Goal: Complete application form: Complete application form

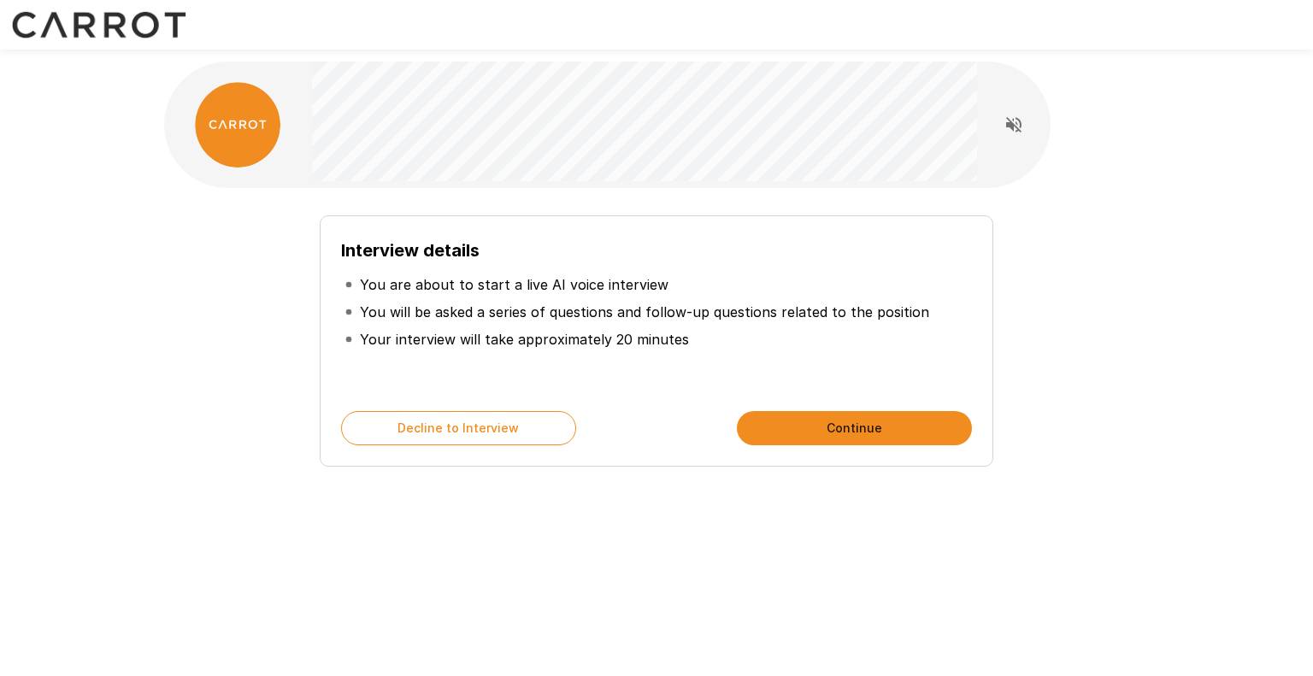
click at [819, 428] on button "Continue" at bounding box center [854, 428] width 235 height 34
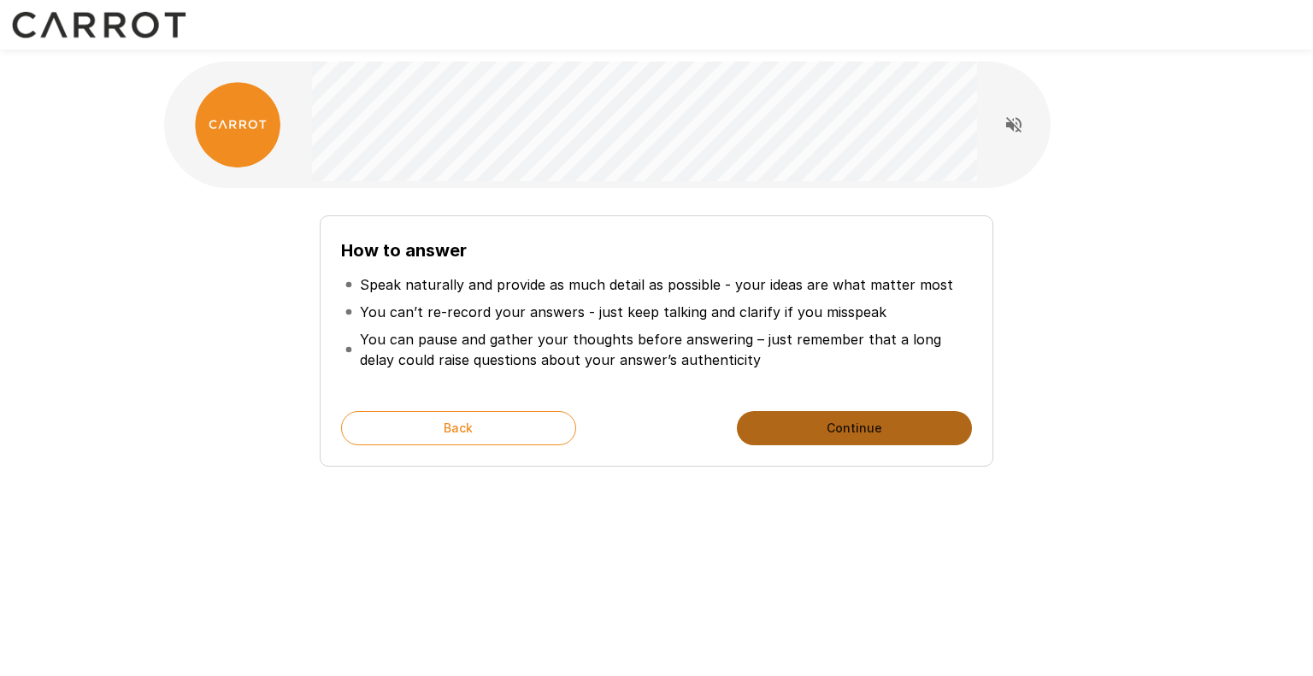
click at [812, 427] on button "Continue" at bounding box center [854, 428] width 235 height 34
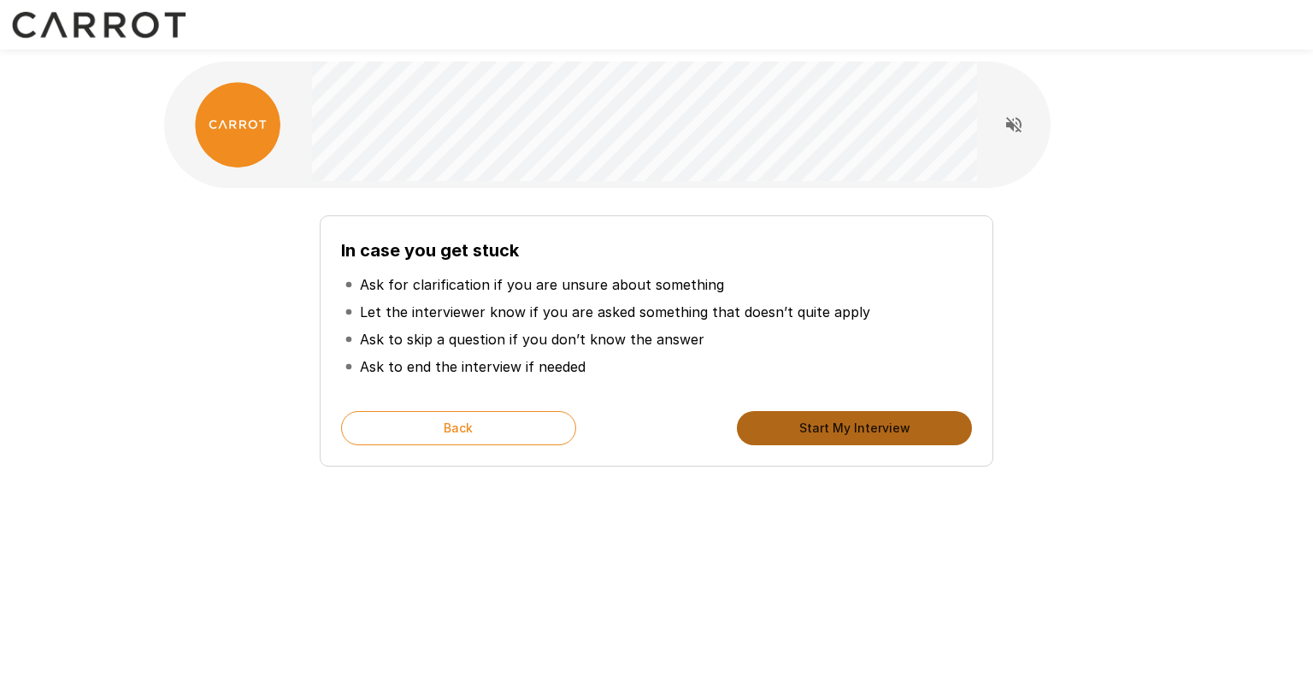
click at [852, 423] on button "Start My Interview" at bounding box center [854, 428] width 235 height 34
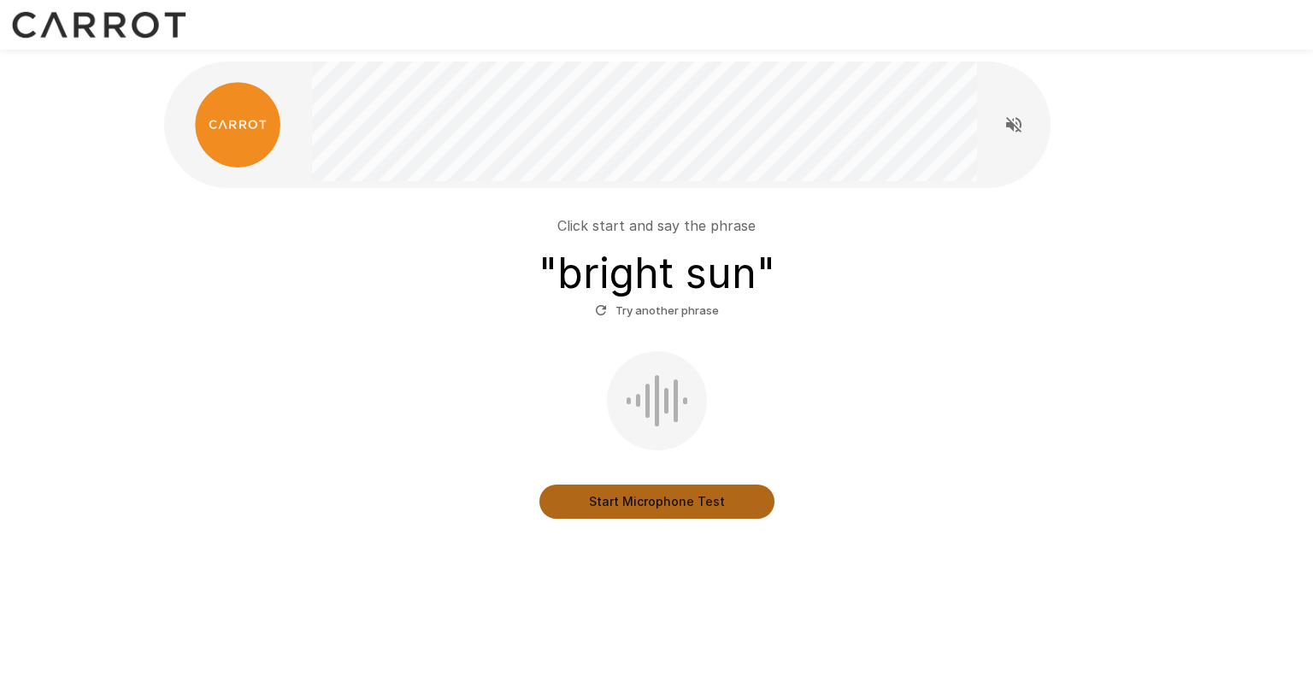
click at [656, 499] on button "Start Microphone Test" at bounding box center [656, 502] width 235 height 34
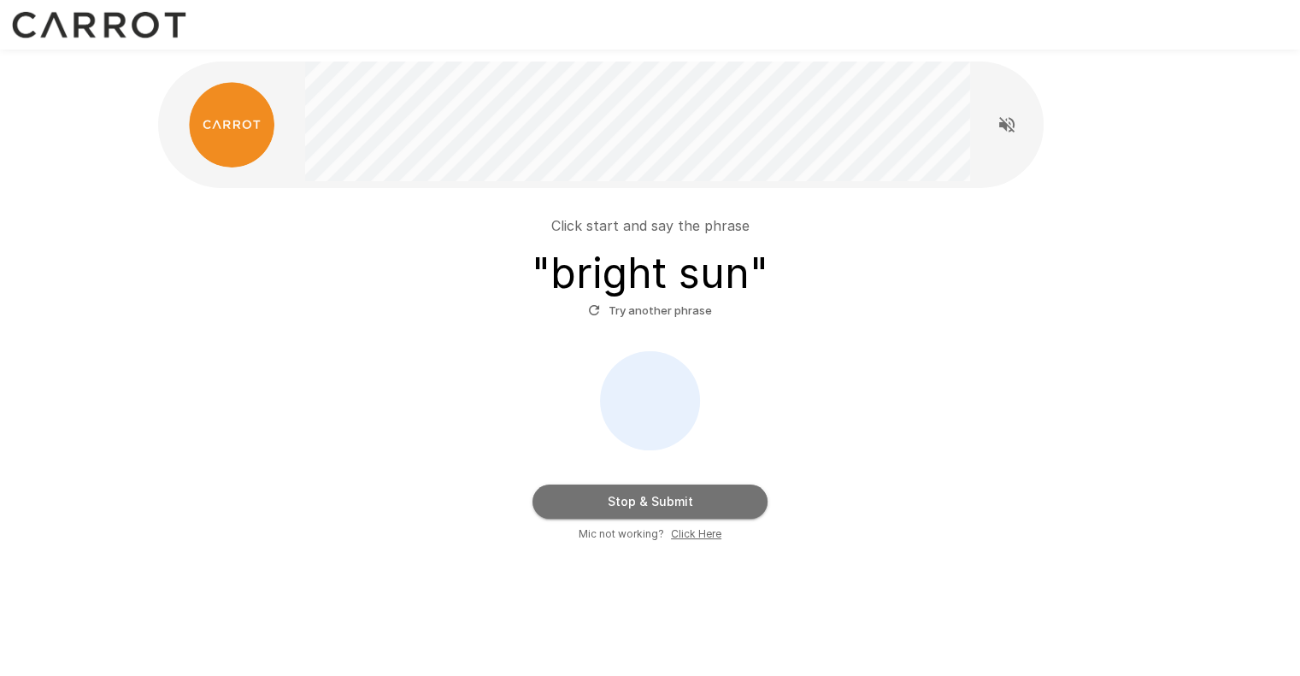
click at [657, 509] on button "Stop & Submit" at bounding box center [650, 502] width 235 height 34
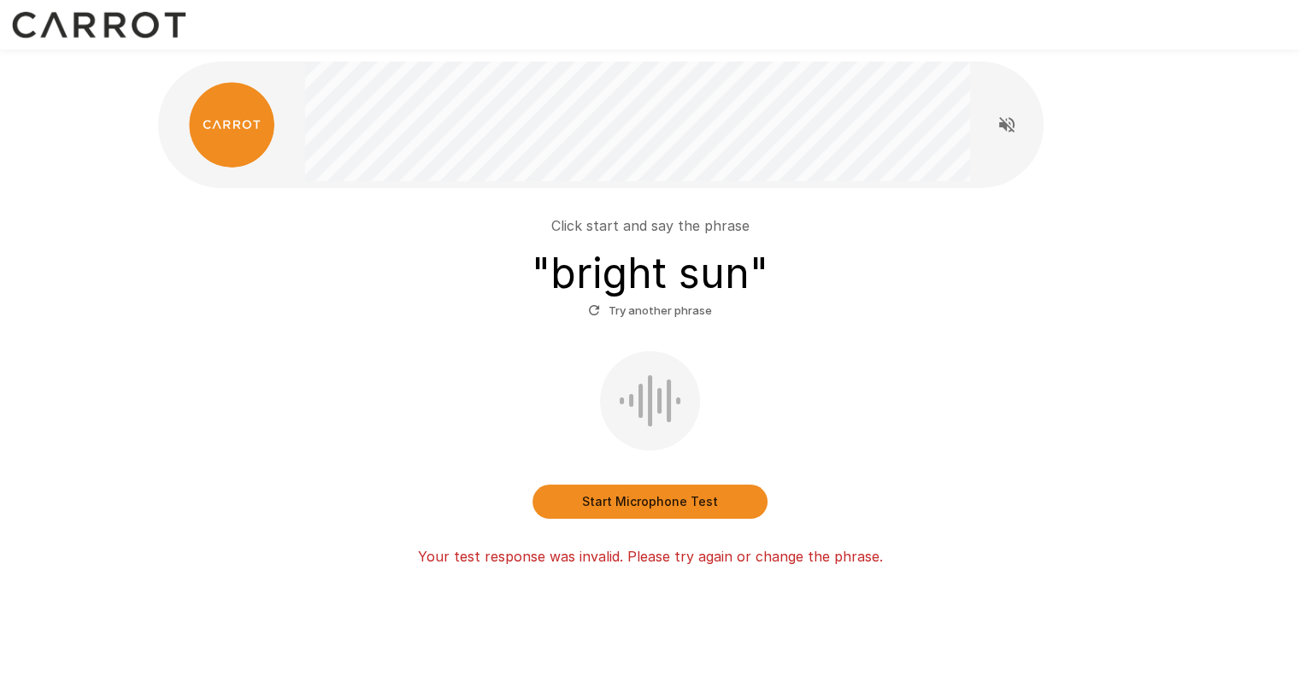
click at [667, 504] on button "Start Microphone Test" at bounding box center [650, 502] width 235 height 34
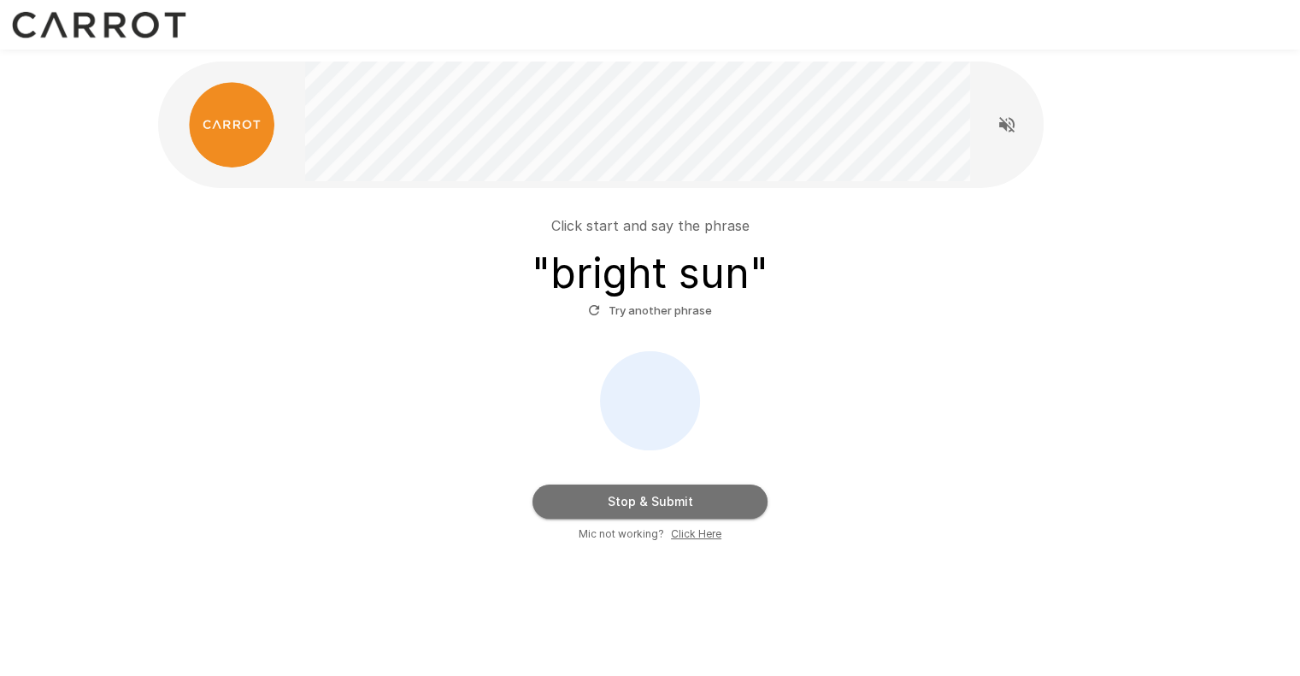
click at [646, 498] on button "Stop & Submit" at bounding box center [650, 502] width 235 height 34
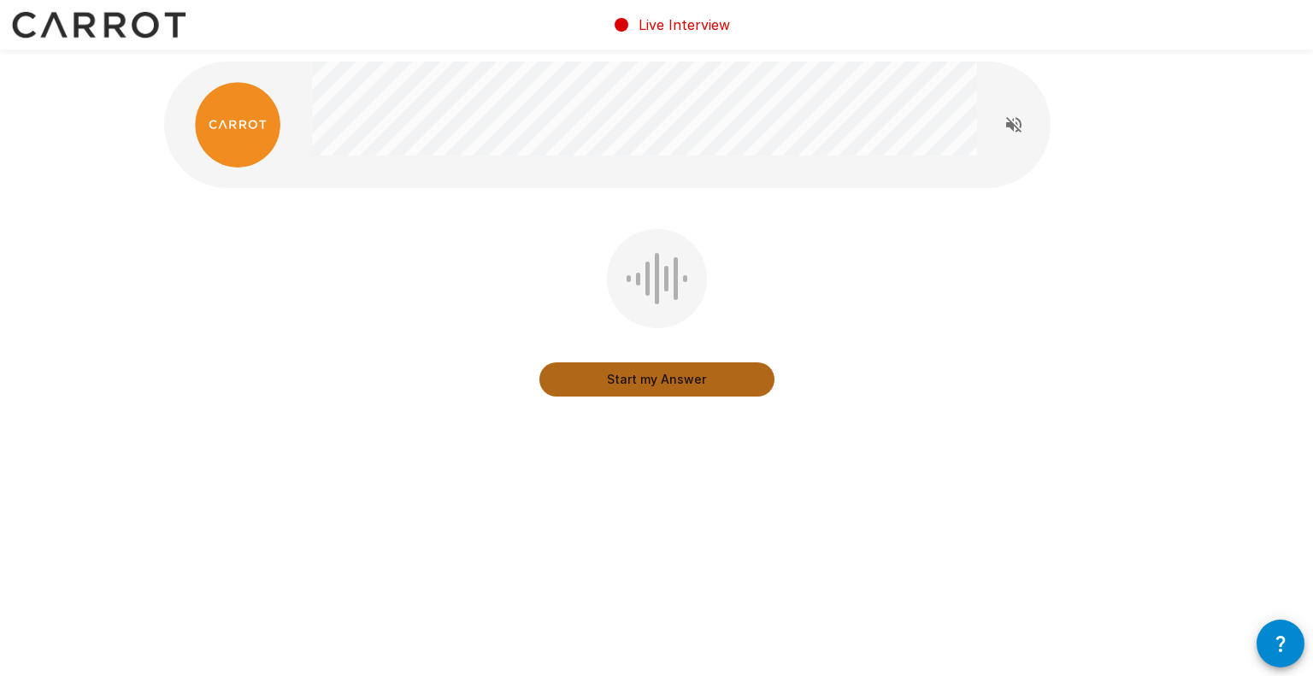
click at [686, 376] on button "Start my Answer" at bounding box center [656, 379] width 235 height 34
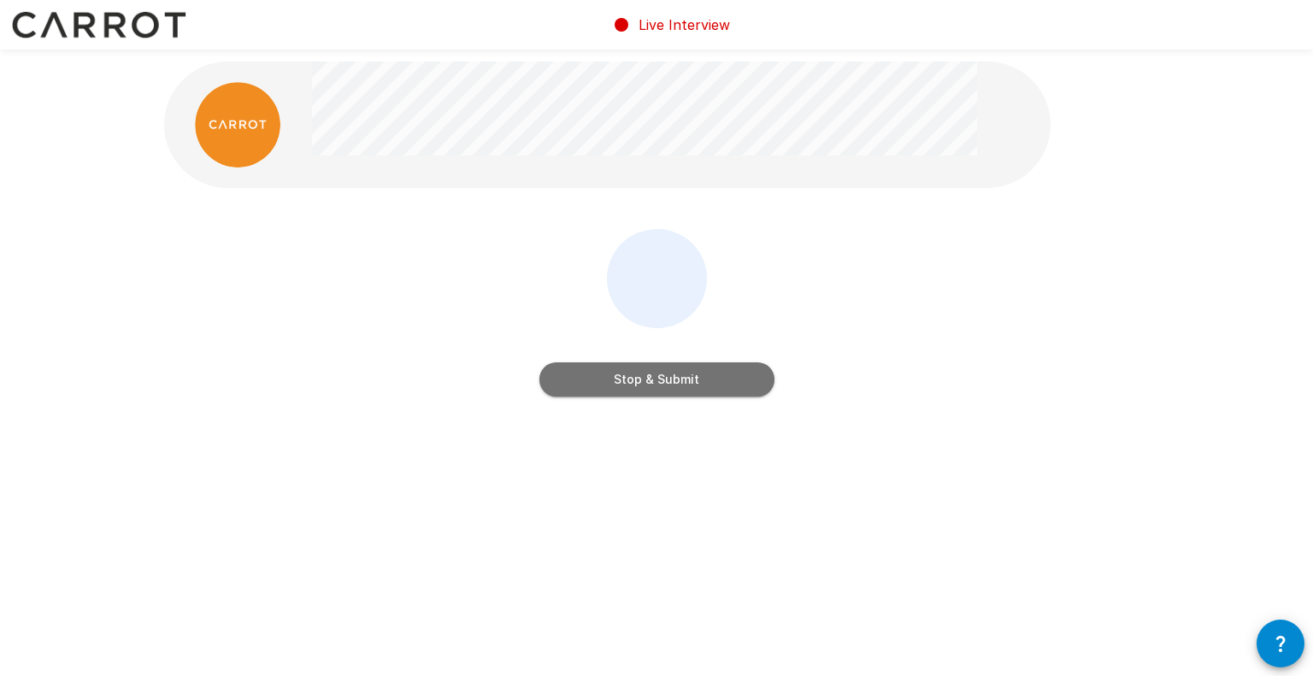
click at [674, 379] on button "Stop & Submit" at bounding box center [656, 379] width 235 height 34
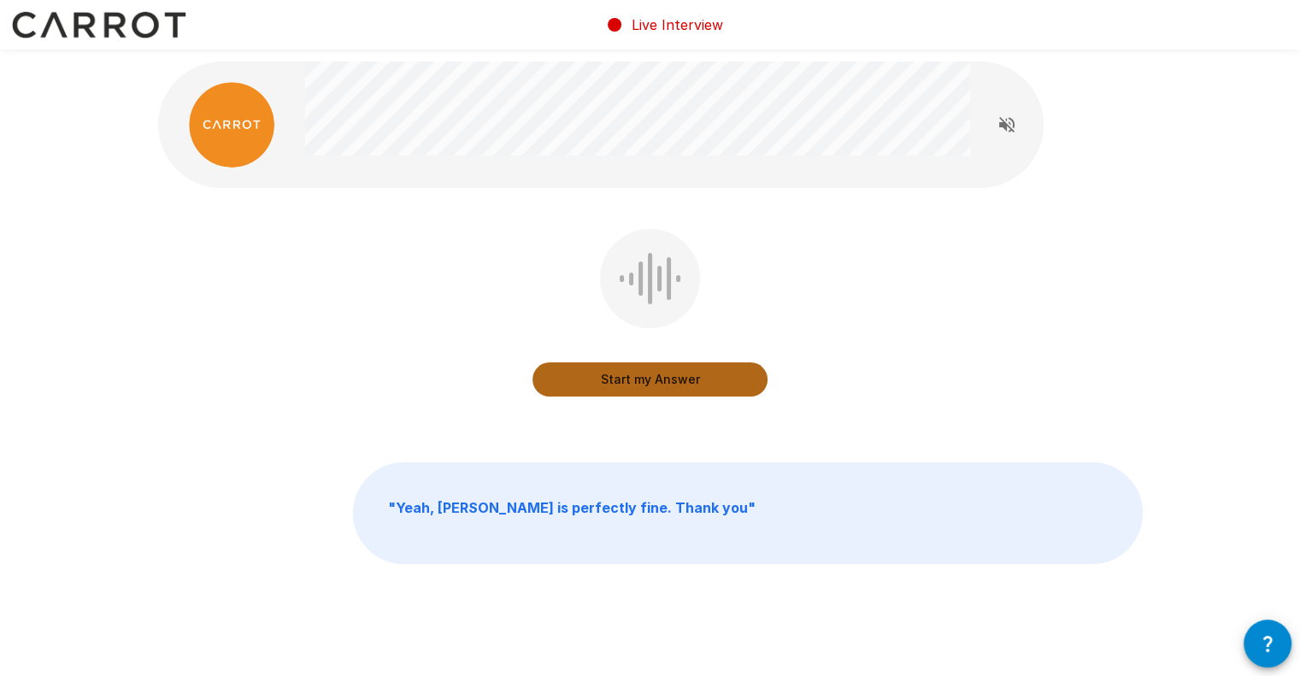
click at [660, 376] on button "Start my Answer" at bounding box center [650, 379] width 235 height 34
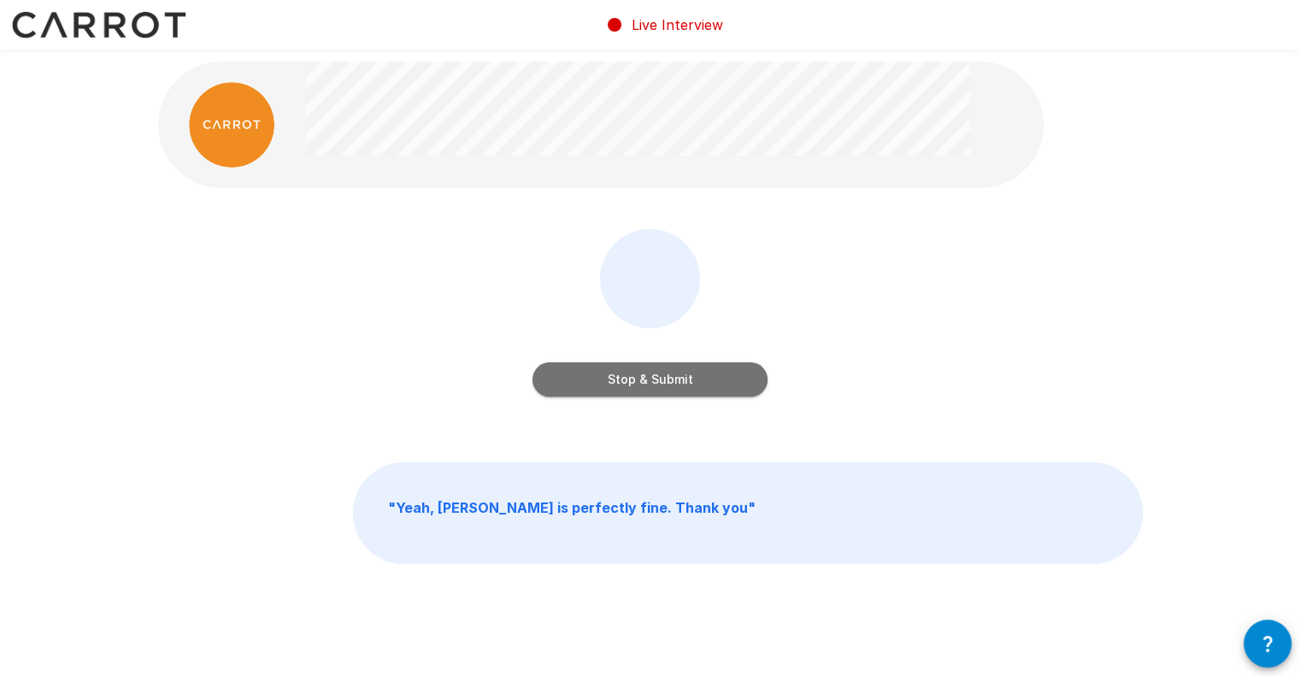
click at [659, 375] on button "Stop & Submit" at bounding box center [650, 379] width 235 height 34
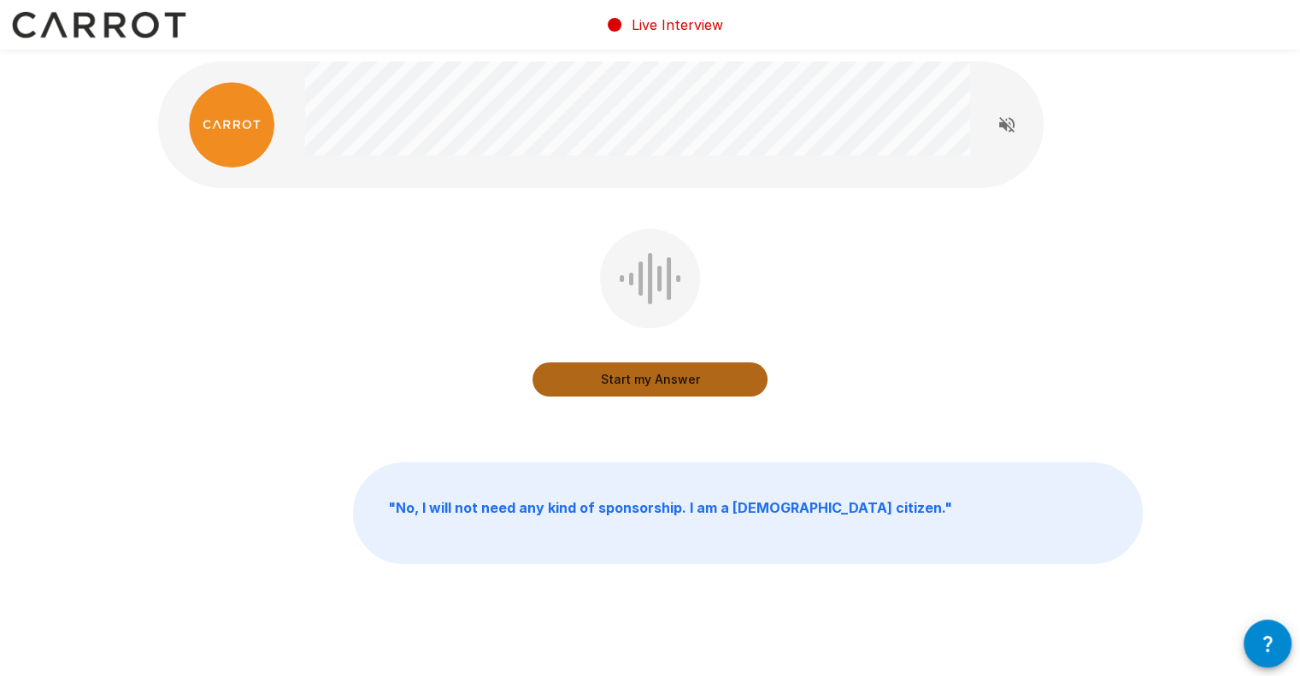
click at [694, 379] on button "Start my Answer" at bounding box center [650, 379] width 235 height 34
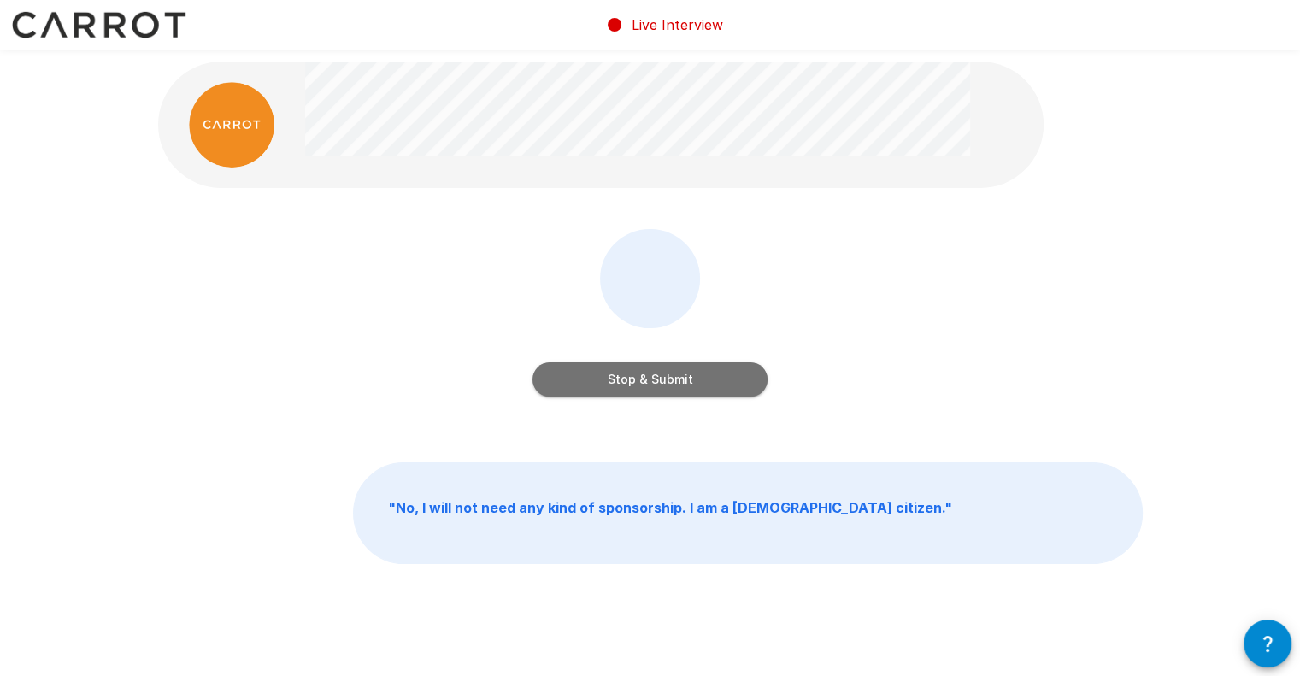
click at [629, 380] on button "Stop & Submit" at bounding box center [650, 379] width 235 height 34
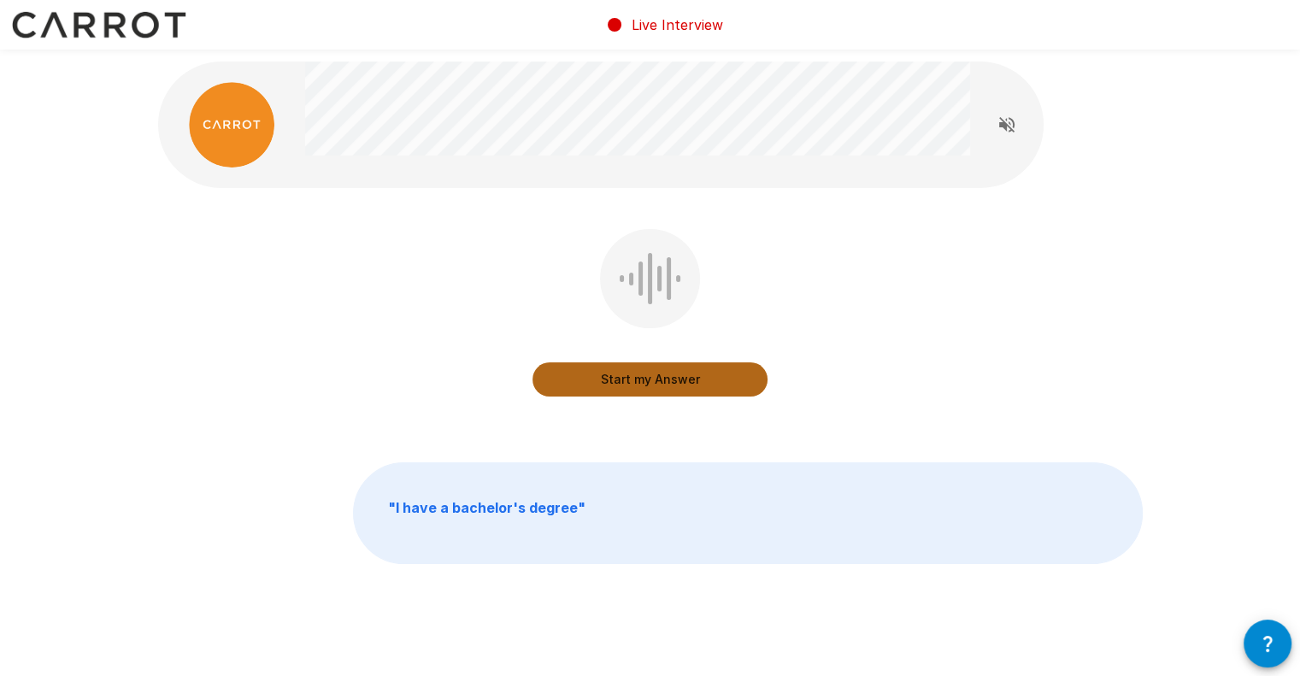
click at [668, 377] on button "Start my Answer" at bounding box center [650, 379] width 235 height 34
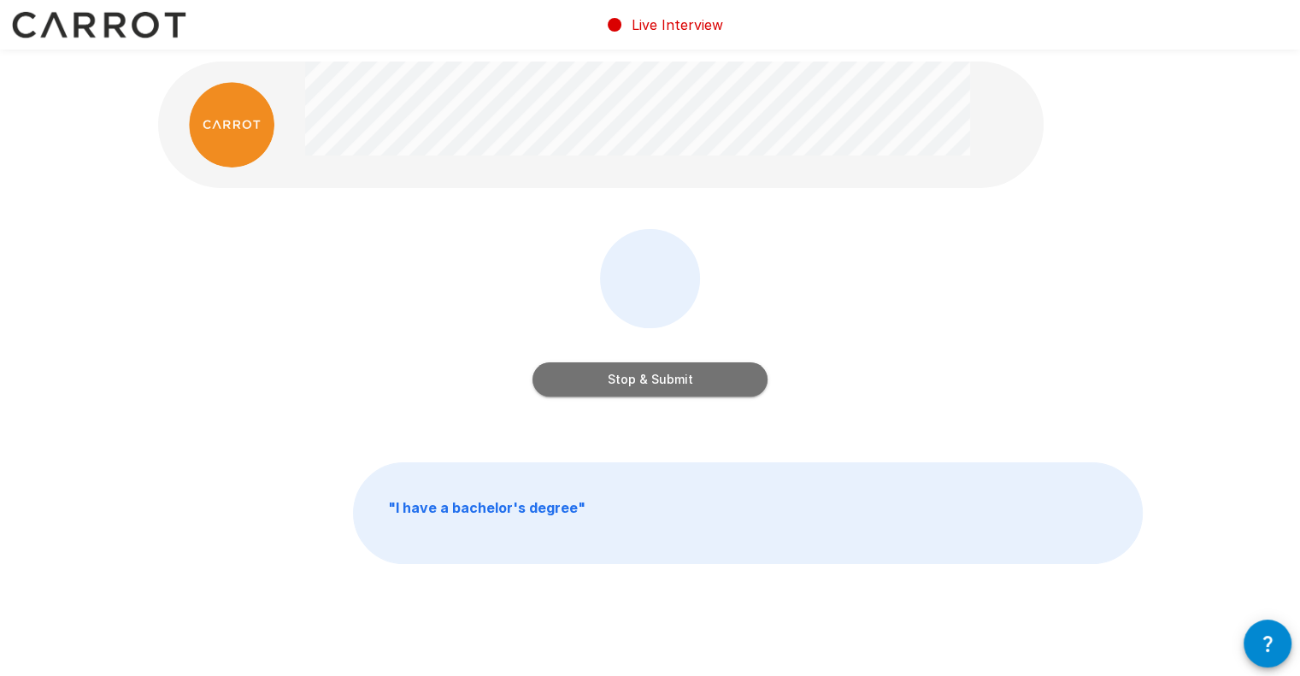
click at [651, 374] on button "Stop & Submit" at bounding box center [650, 379] width 235 height 34
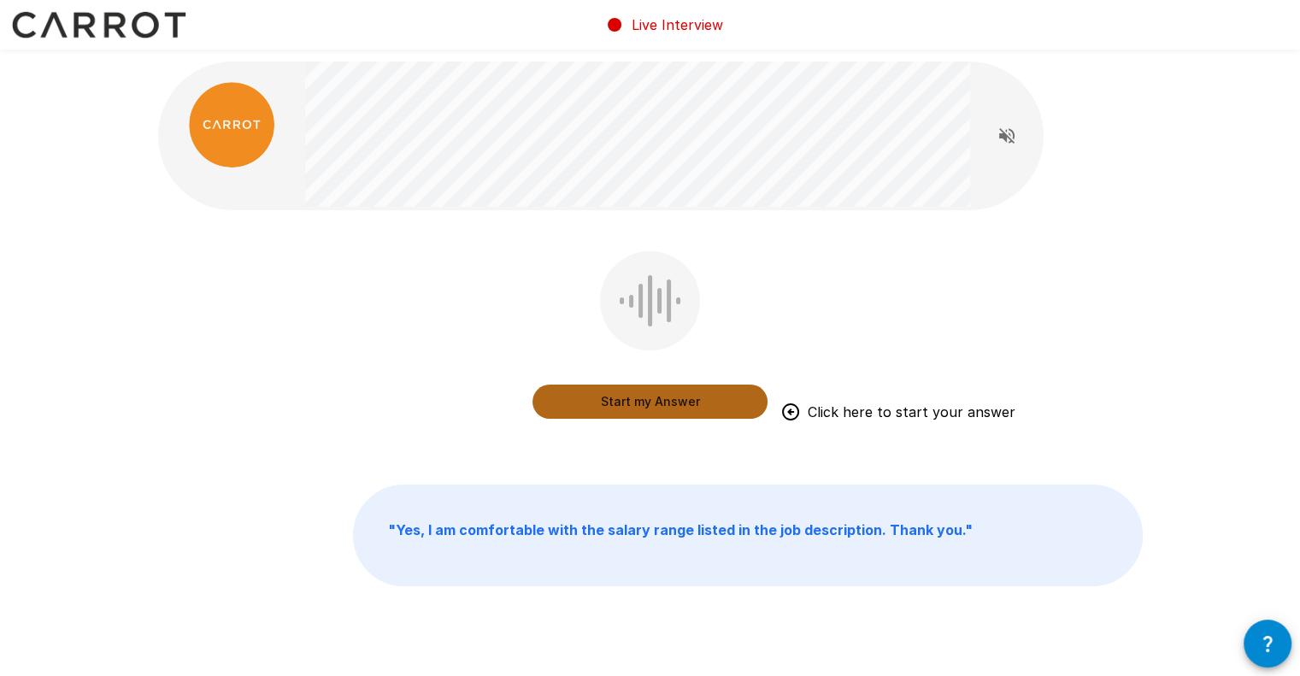
click at [681, 398] on button "Start my Answer" at bounding box center [650, 402] width 235 height 34
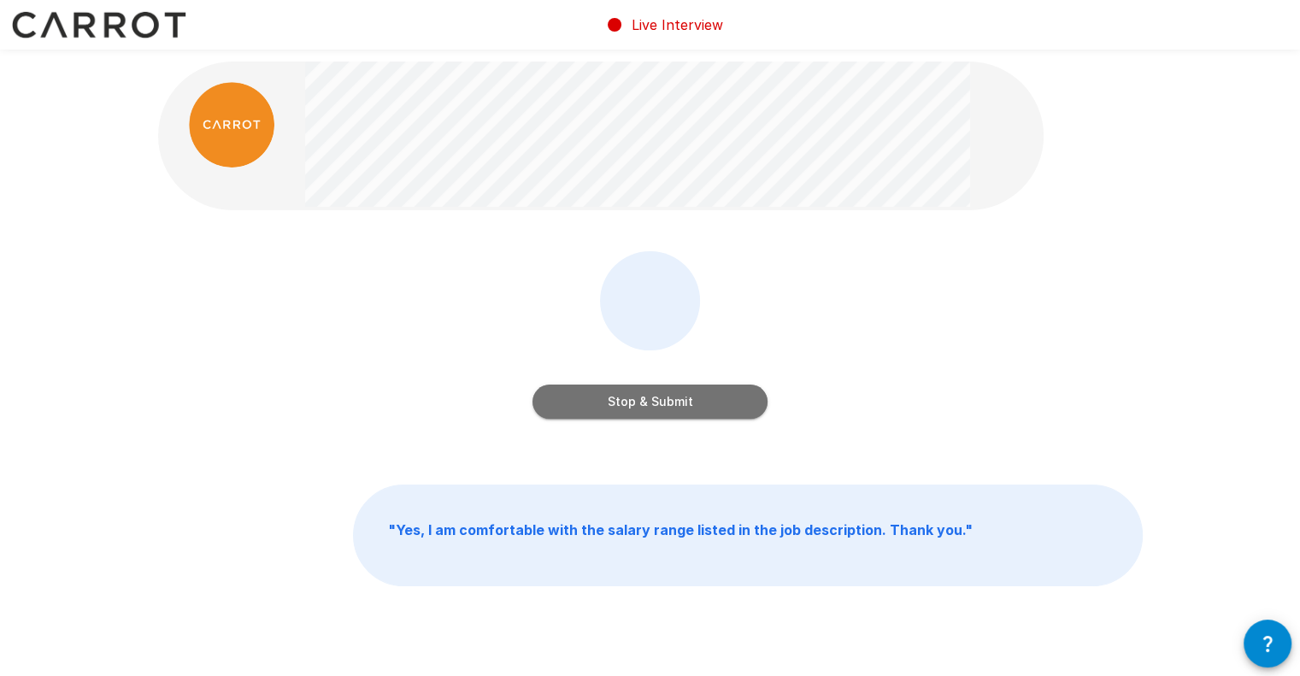
click at [692, 406] on button "Stop & Submit" at bounding box center [650, 402] width 235 height 34
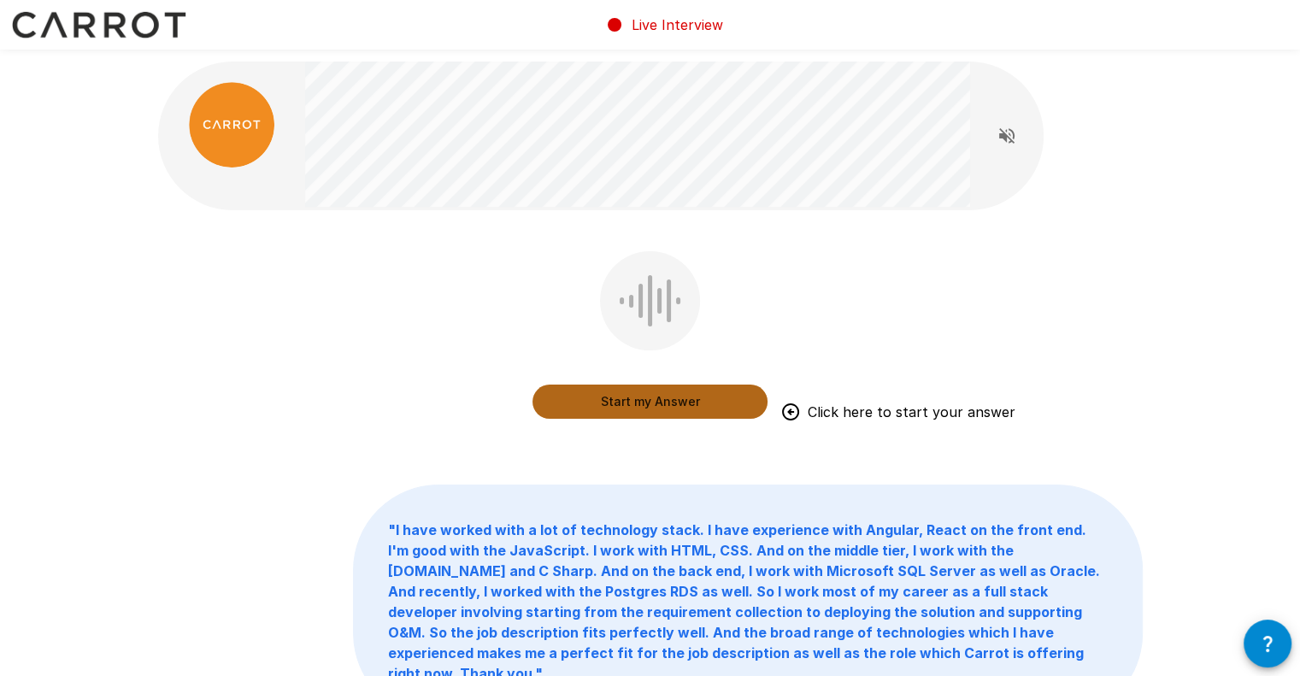
click at [621, 403] on button "Start my Answer" at bounding box center [650, 402] width 235 height 34
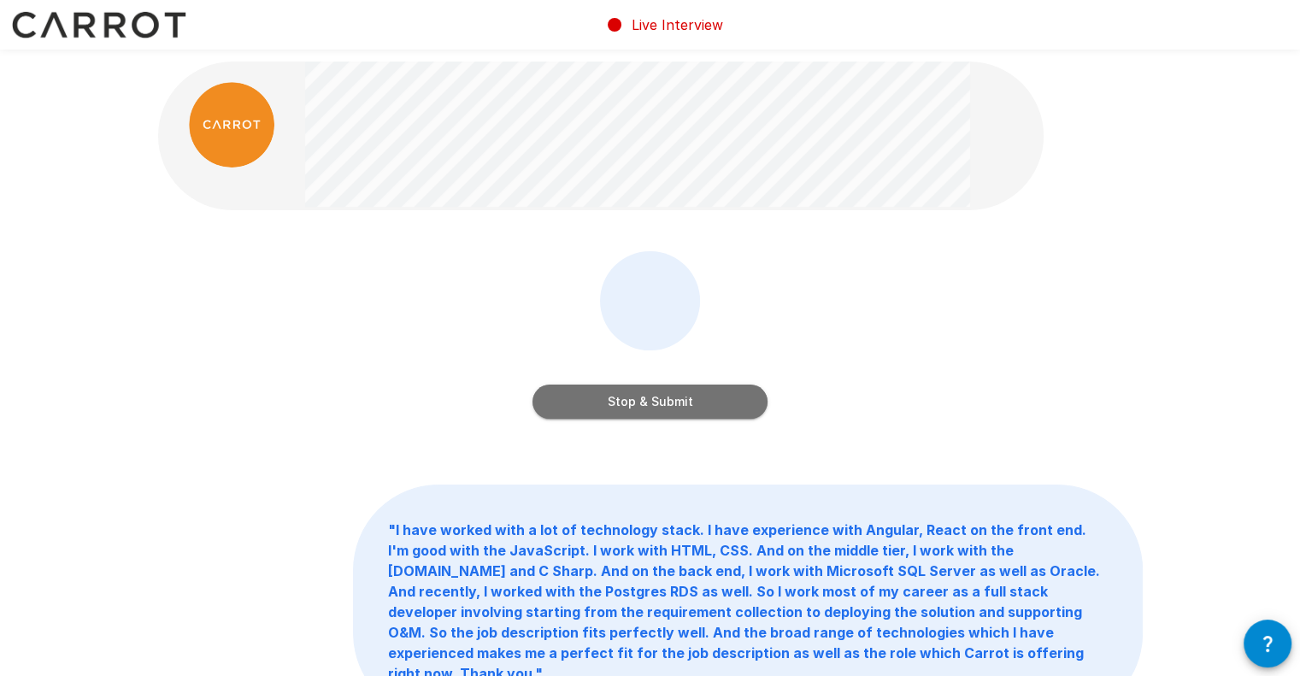
click at [640, 406] on button "Stop & Submit" at bounding box center [650, 402] width 235 height 34
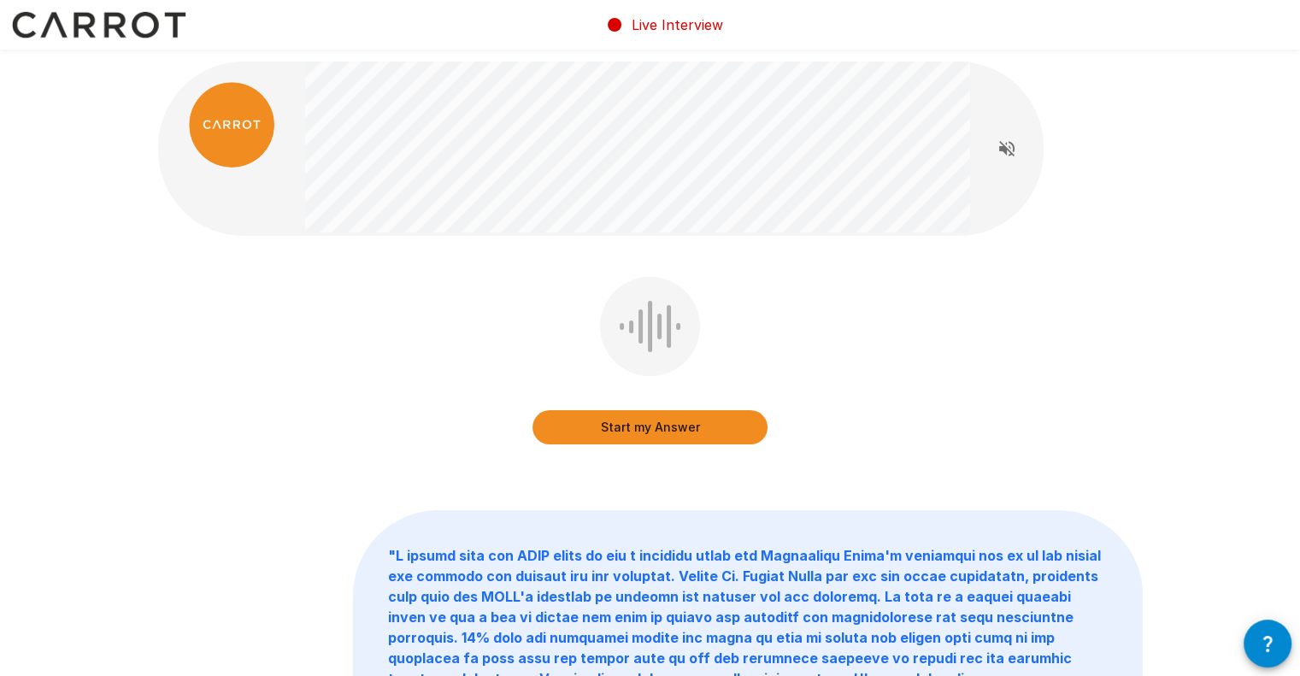
click at [680, 421] on button "Start my Answer" at bounding box center [650, 427] width 235 height 34
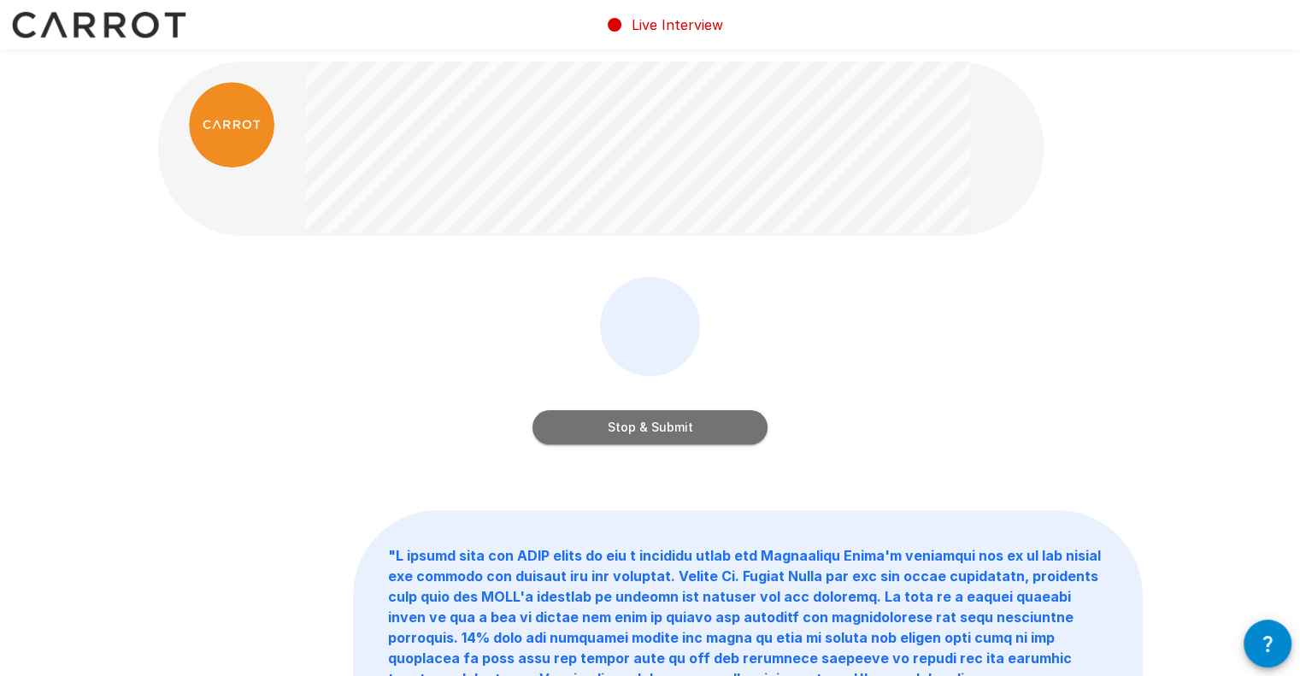
click at [645, 427] on button "Stop & Submit" at bounding box center [650, 427] width 235 height 34
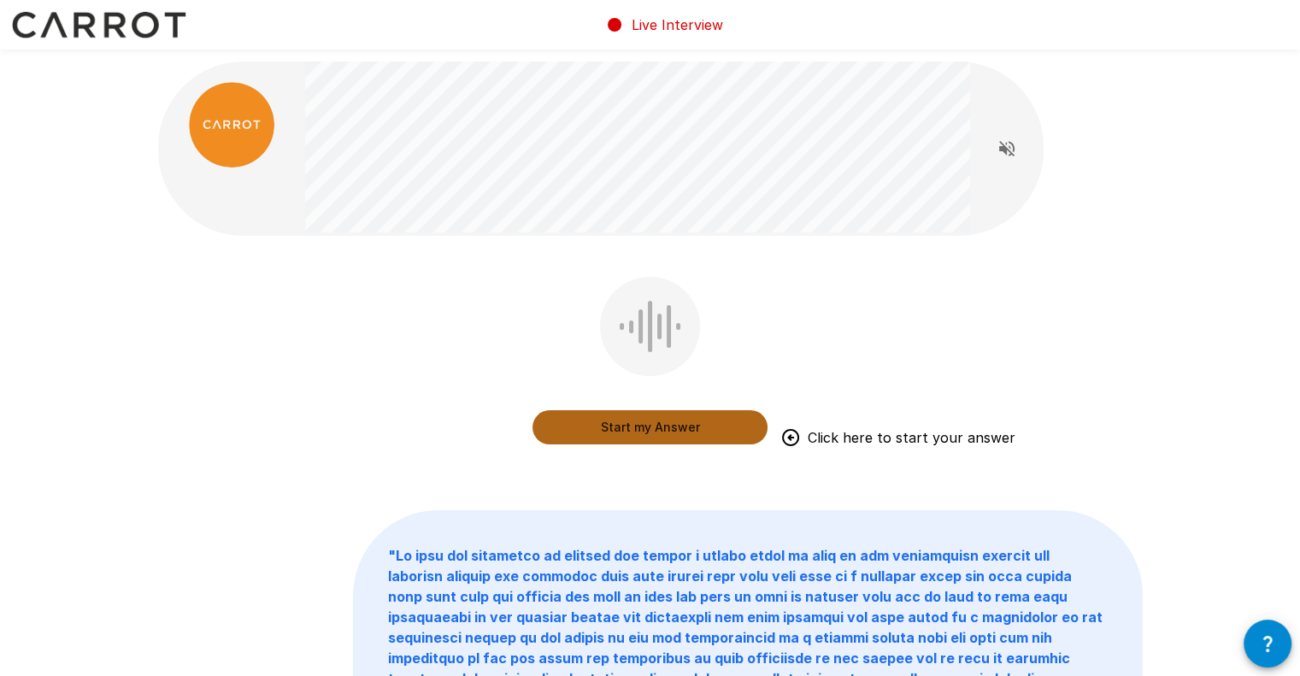
click at [687, 424] on button "Start my Answer" at bounding box center [650, 427] width 235 height 34
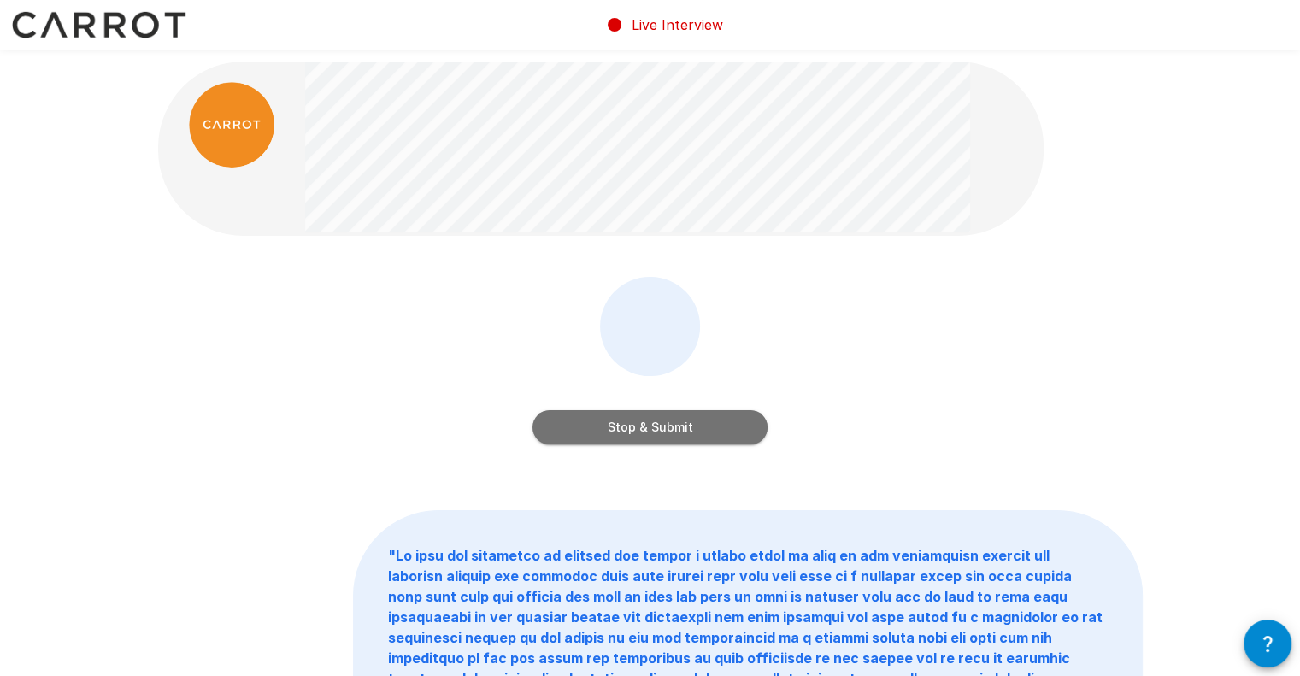
click at [678, 424] on button "Stop & Submit" at bounding box center [650, 427] width 235 height 34
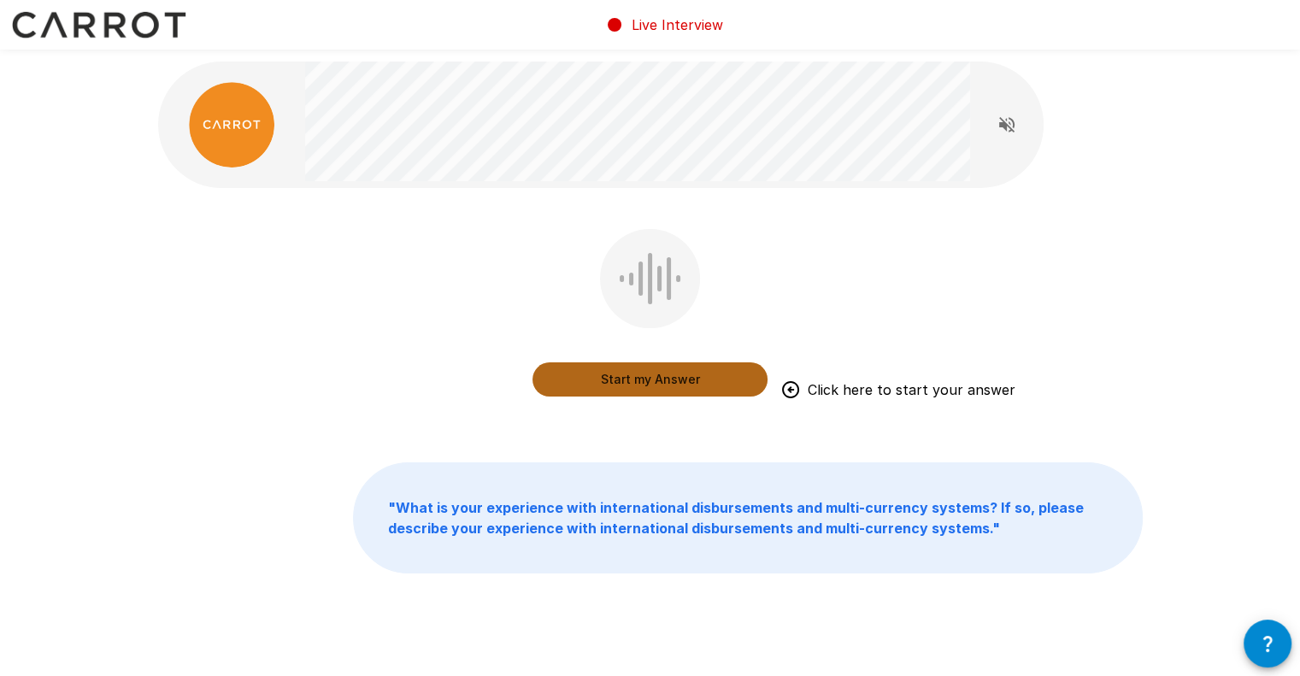
click at [672, 380] on button "Start my Answer" at bounding box center [650, 379] width 235 height 34
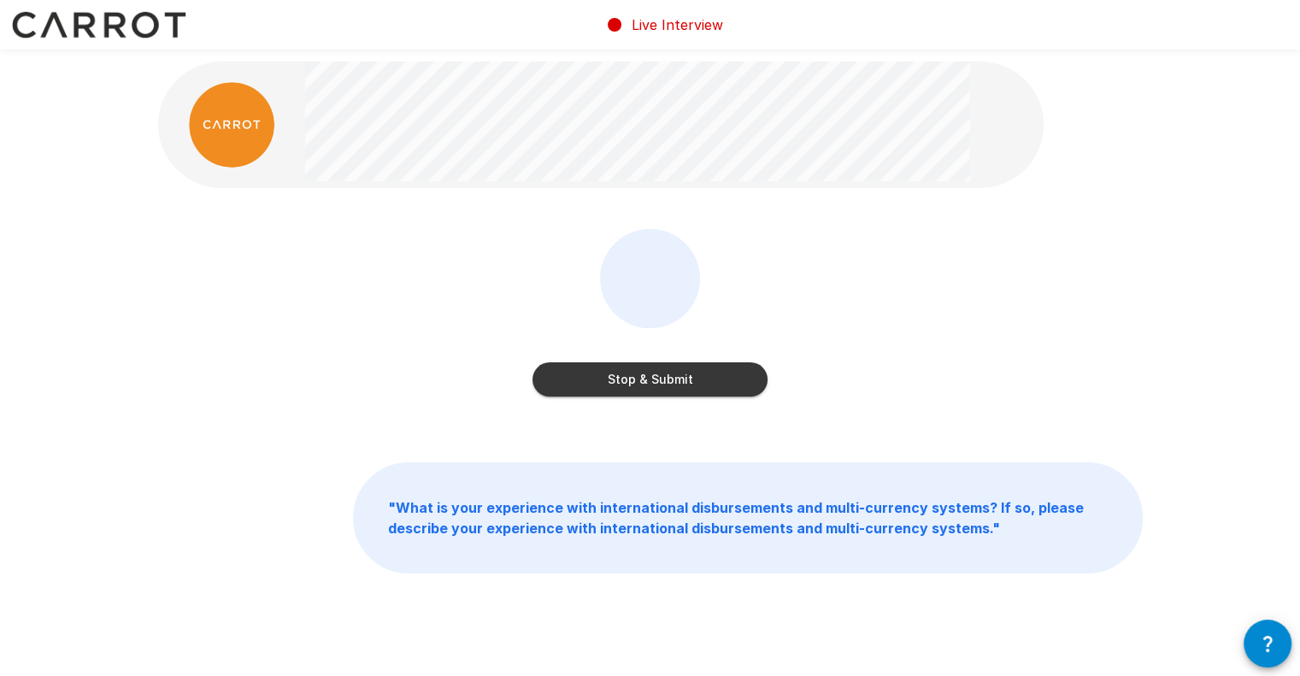
click at [645, 374] on button "Stop & Submit" at bounding box center [650, 379] width 235 height 34
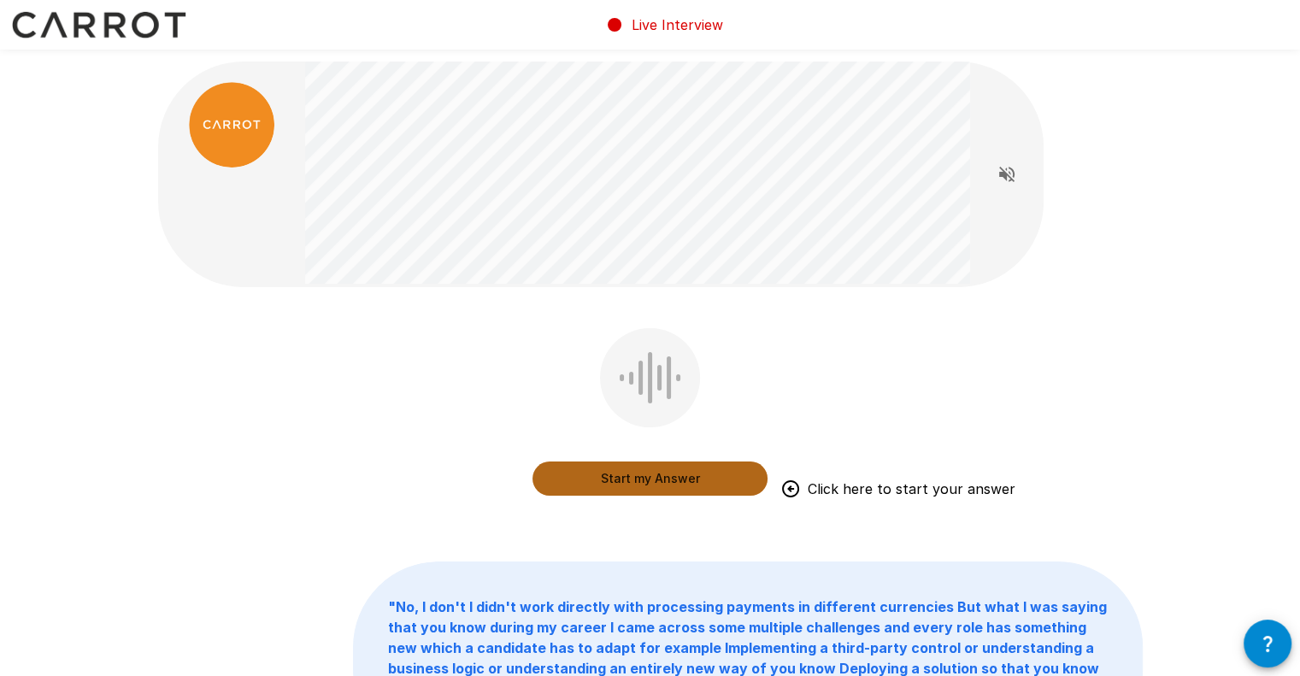
click at [677, 477] on button "Start my Answer" at bounding box center [650, 479] width 235 height 34
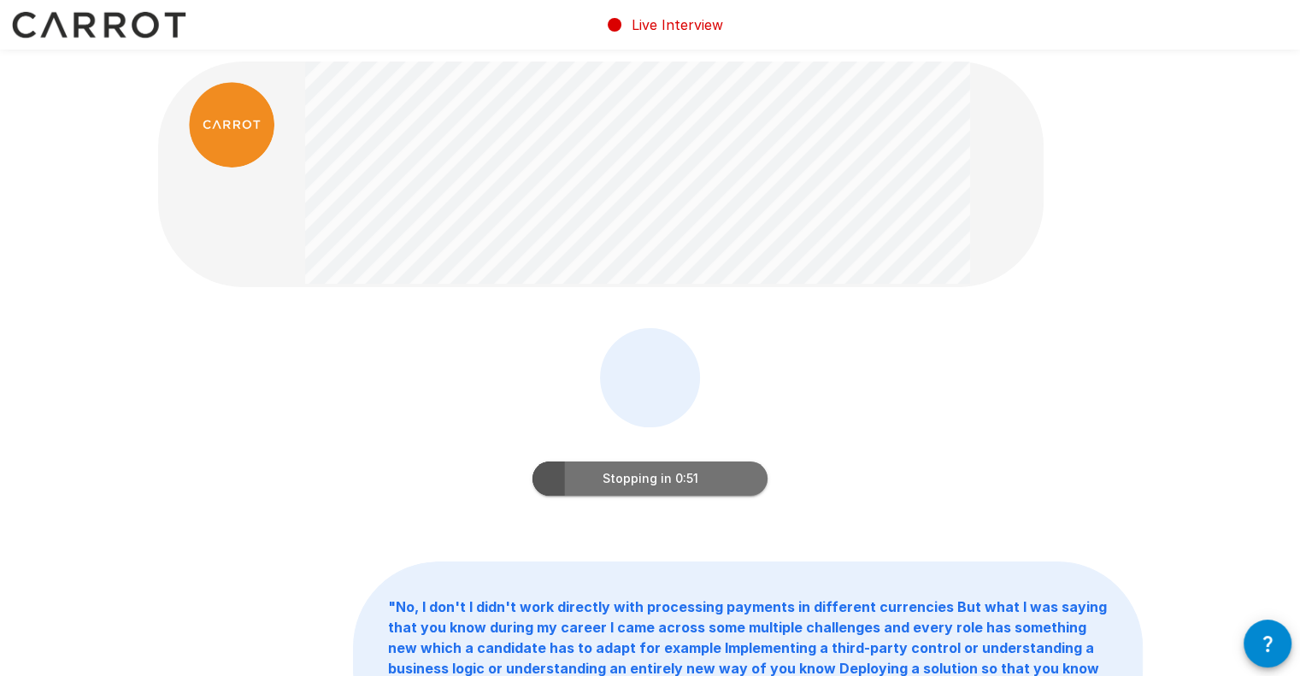
click at [659, 477] on button "Stopping in 0:51" at bounding box center [650, 479] width 235 height 34
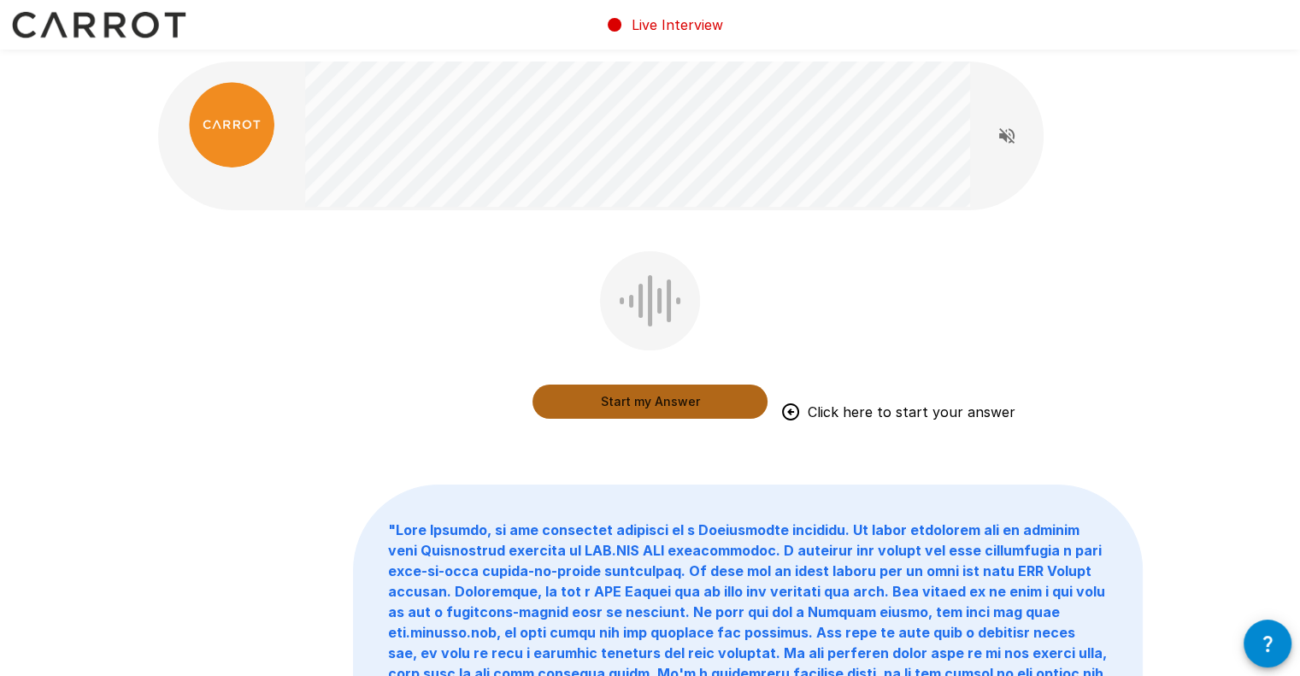
click at [679, 396] on button "Start my Answer" at bounding box center [650, 402] width 235 height 34
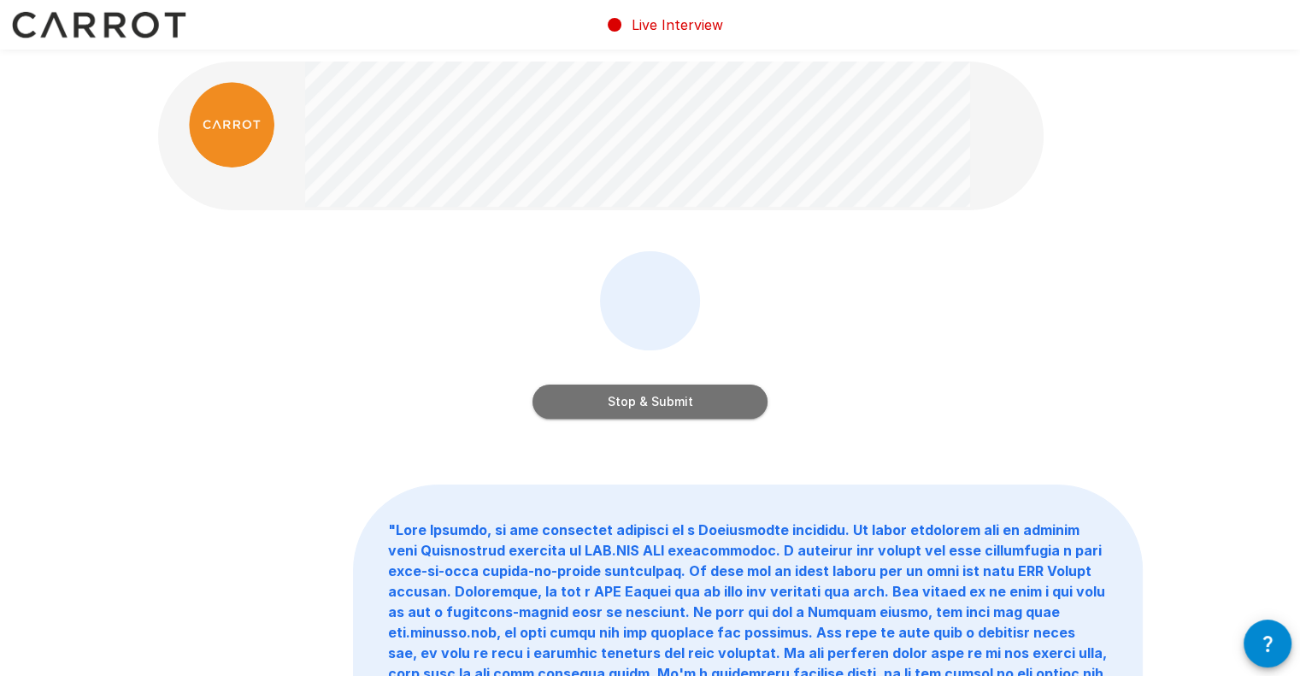
click at [639, 403] on button "Stop & Submit" at bounding box center [650, 402] width 235 height 34
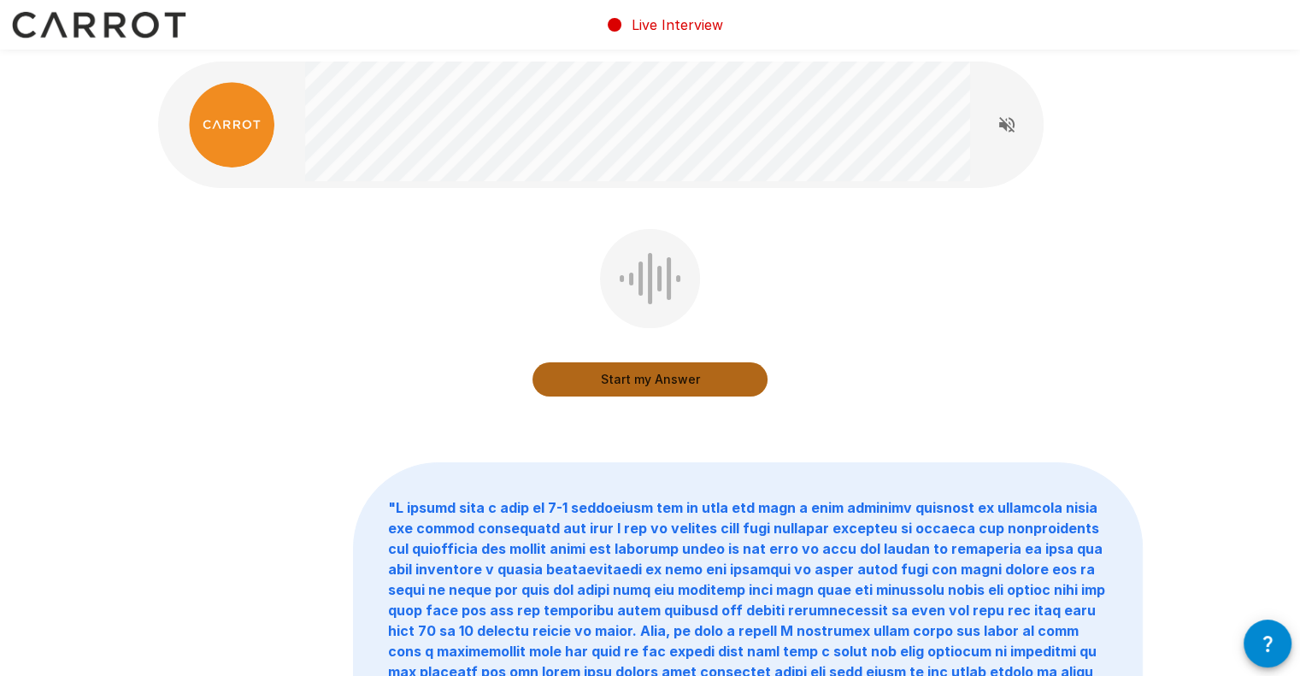
click at [638, 375] on button "Start my Answer" at bounding box center [650, 379] width 235 height 34
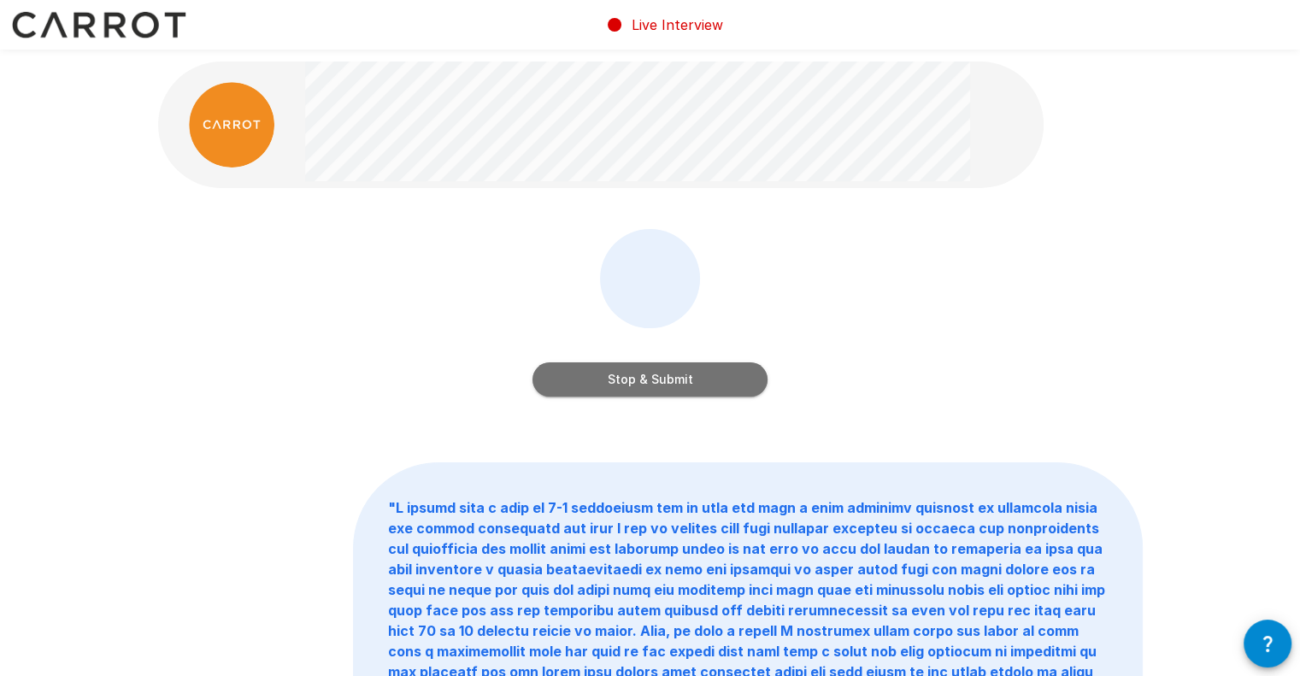
click at [663, 381] on button "Stop & Submit" at bounding box center [650, 379] width 235 height 34
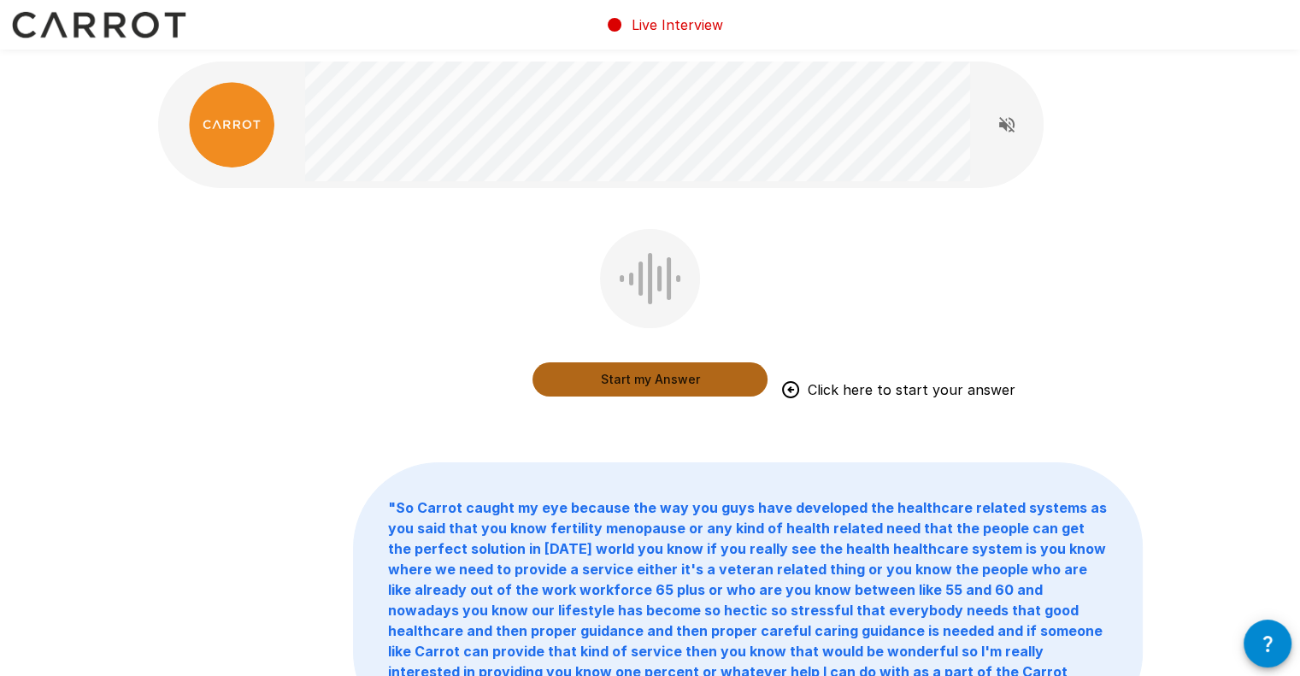
click at [659, 384] on button "Start my Answer" at bounding box center [650, 379] width 235 height 34
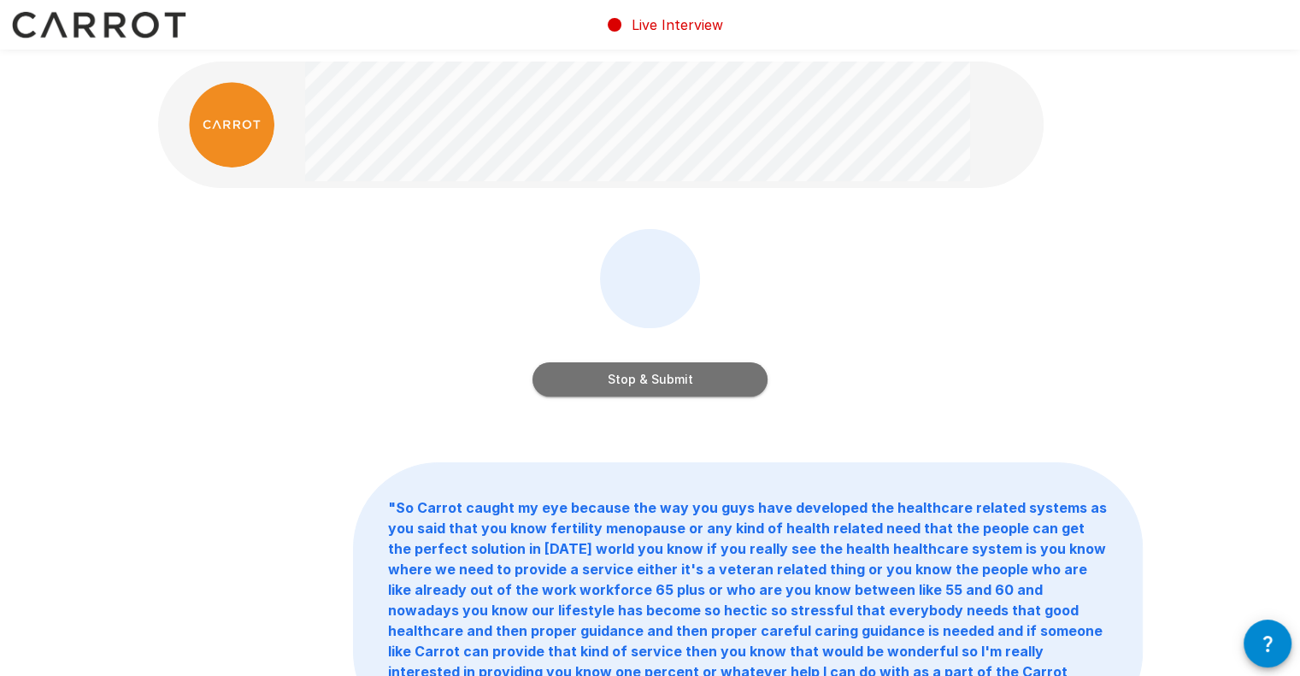
click at [671, 382] on button "Stop & Submit" at bounding box center [650, 379] width 235 height 34
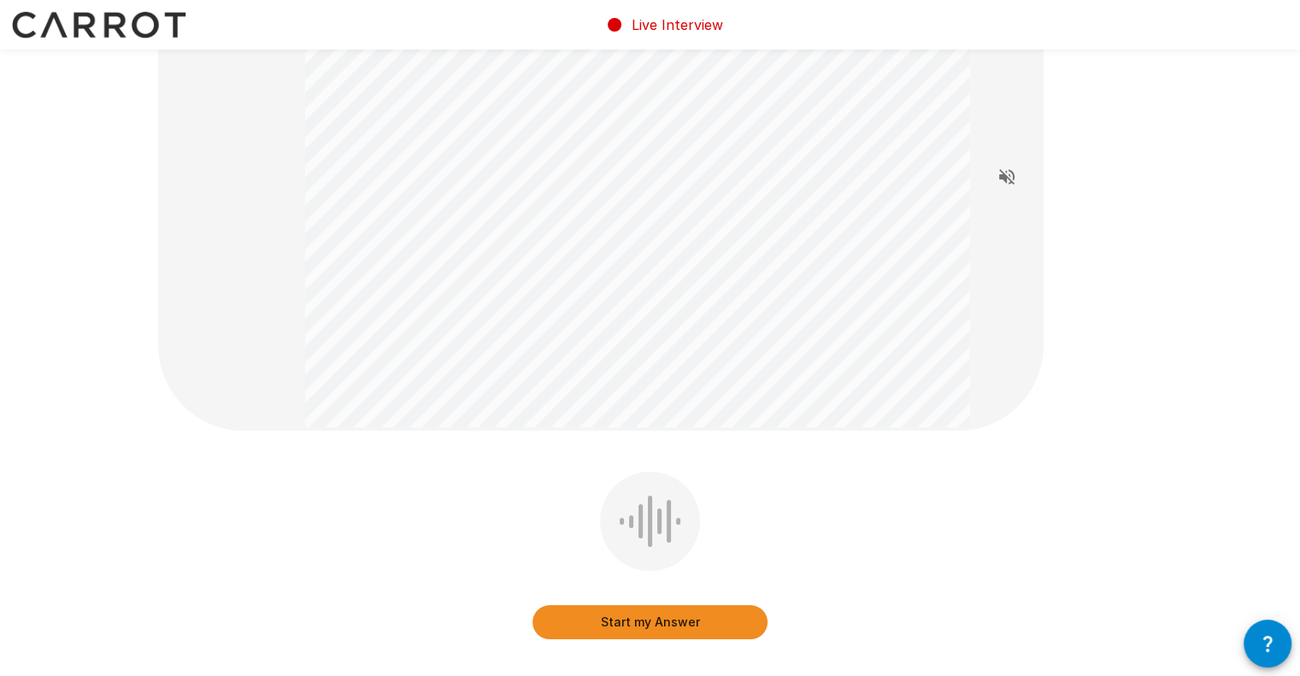
scroll to position [137, 0]
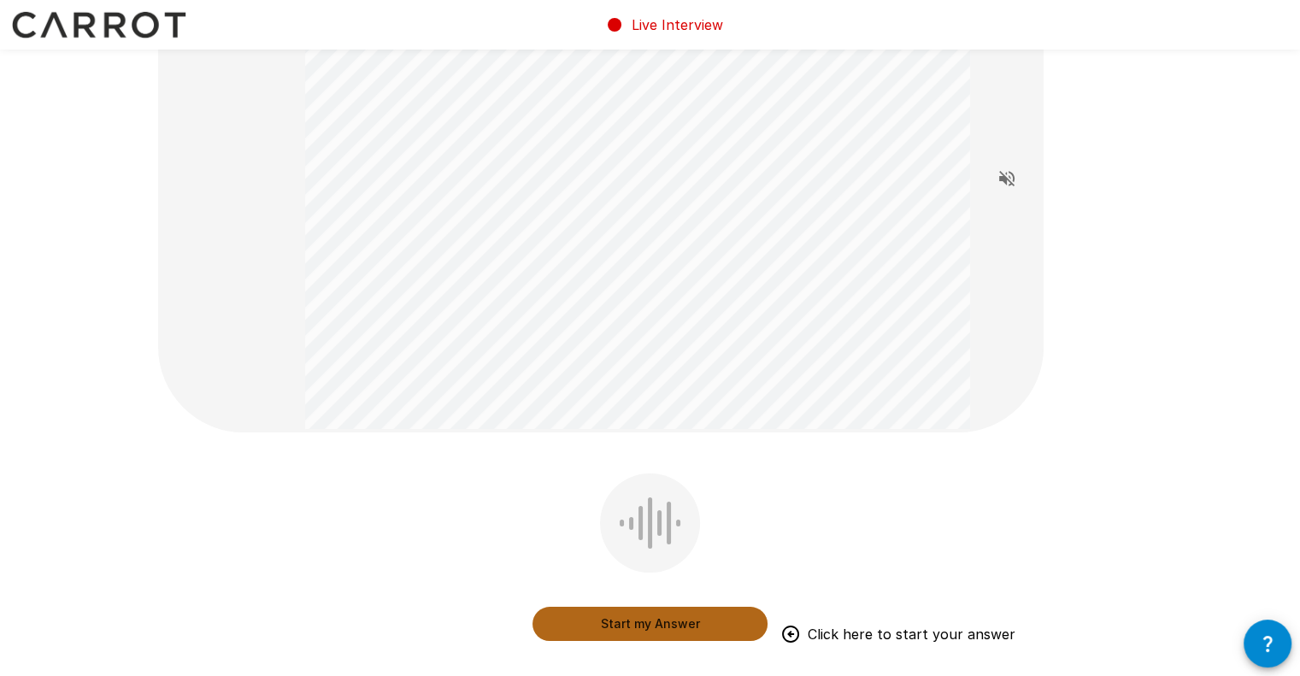
click at [675, 615] on button "Start my Answer" at bounding box center [650, 624] width 235 height 34
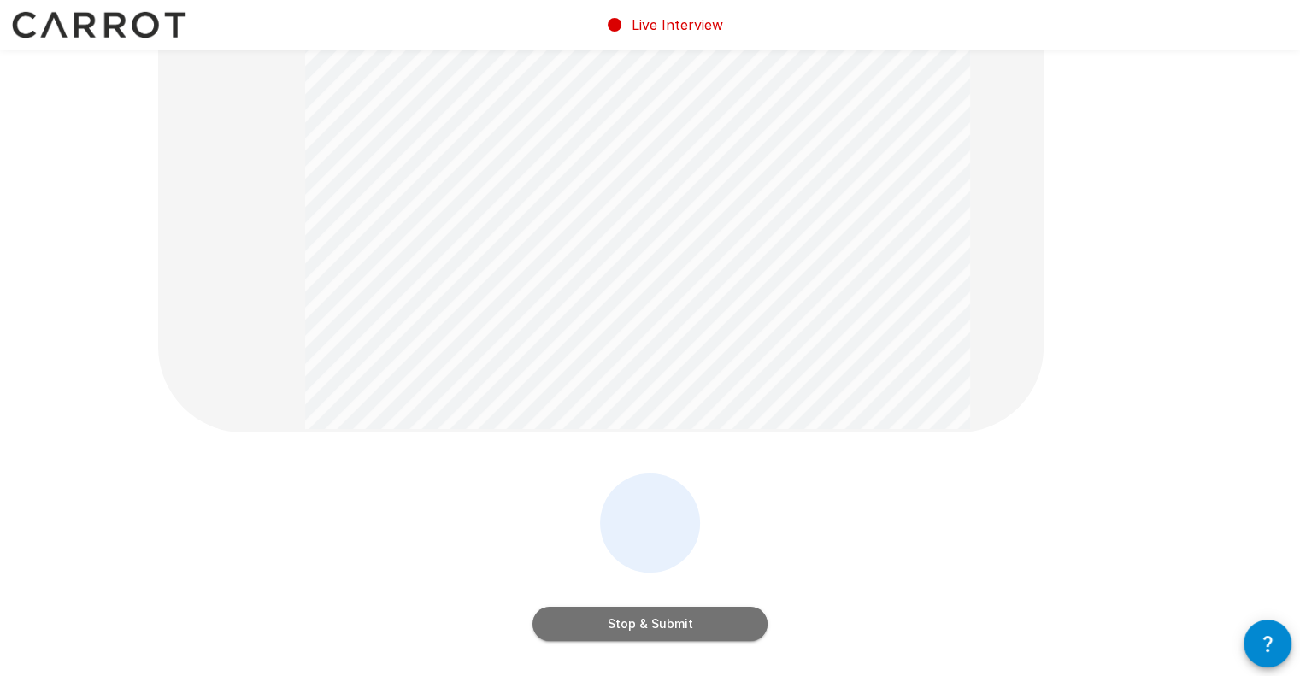
click at [610, 621] on button "Stop & Submit" at bounding box center [650, 624] width 235 height 34
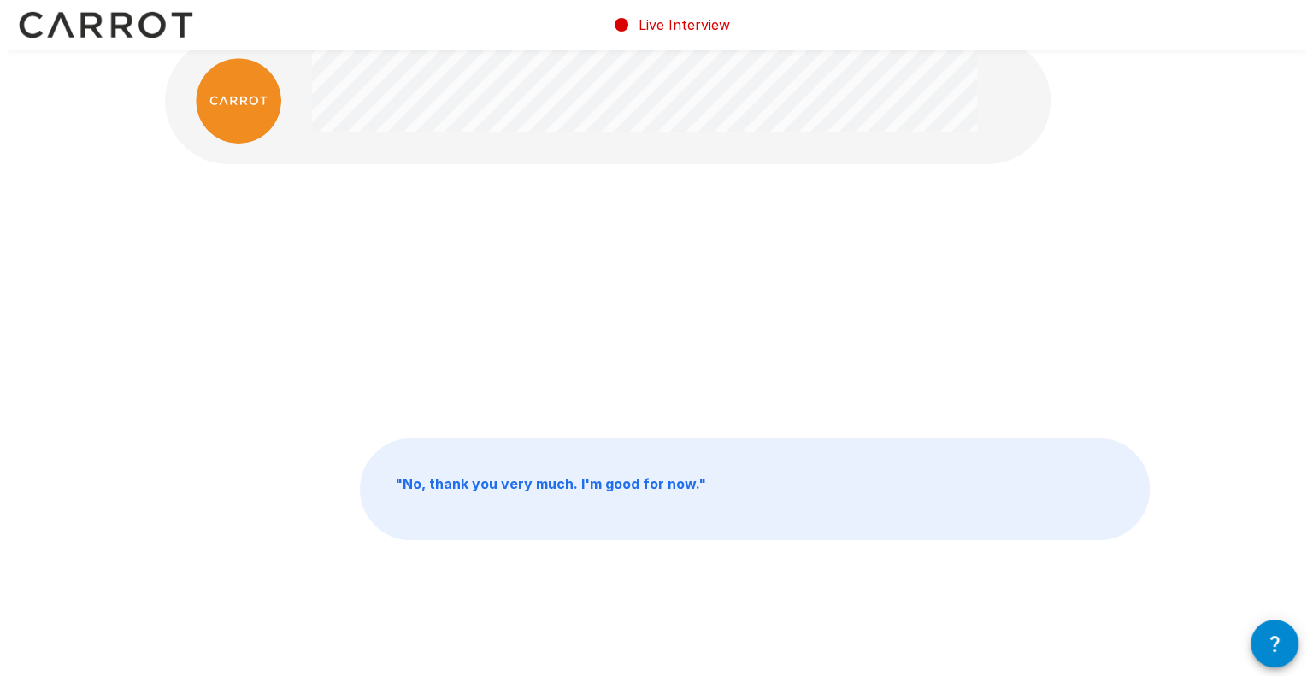
scroll to position [0, 0]
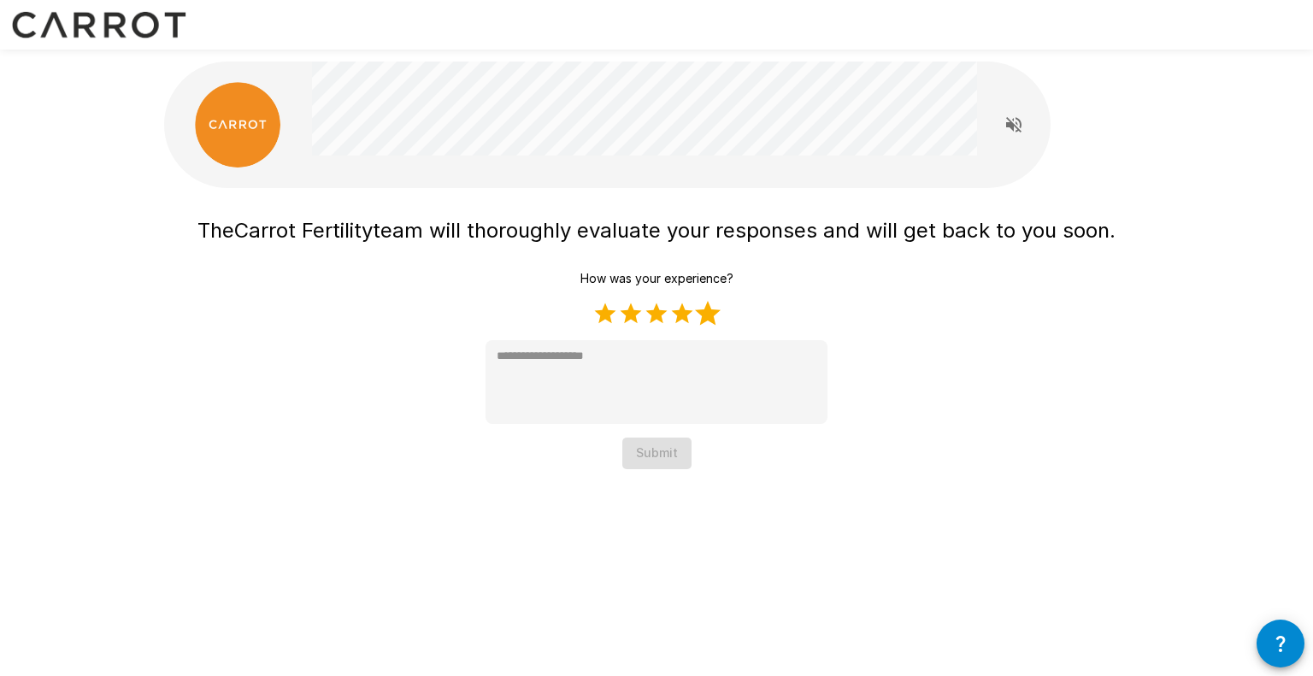
click at [705, 314] on label "5 Stars" at bounding box center [708, 314] width 26 height 26
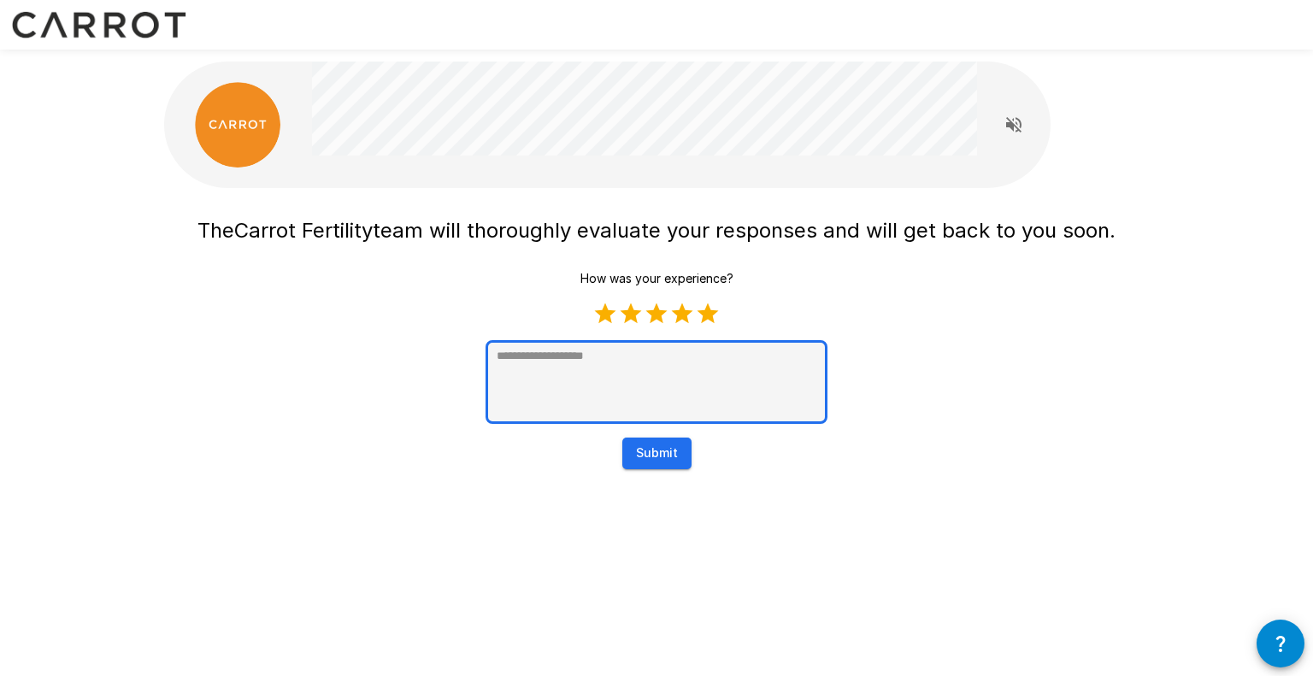
type textarea "*"
click at [684, 363] on textarea at bounding box center [657, 382] width 342 height 84
type textarea "*"
drag, startPoint x: 684, startPoint y: 363, endPoint x: 694, endPoint y: 362, distance: 10.4
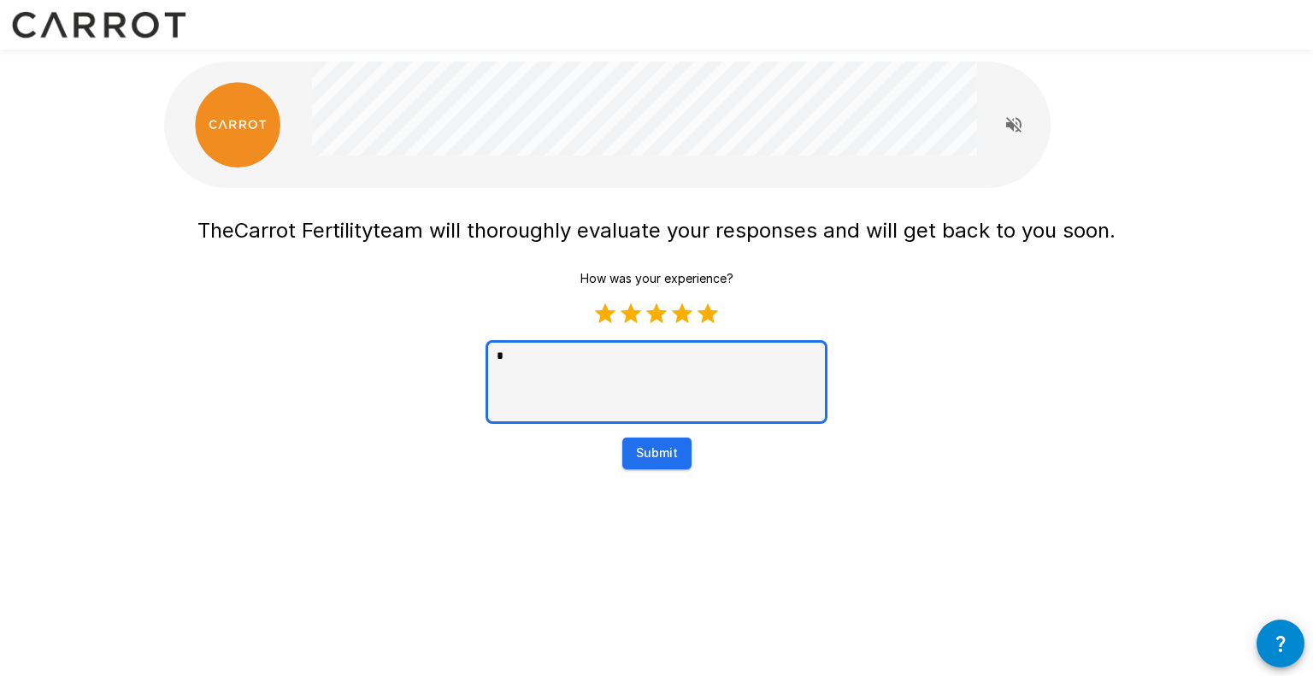
click at [694, 362] on textarea "*" at bounding box center [657, 382] width 342 height 84
type textarea "**"
type textarea "*"
type textarea "***"
type textarea "*"
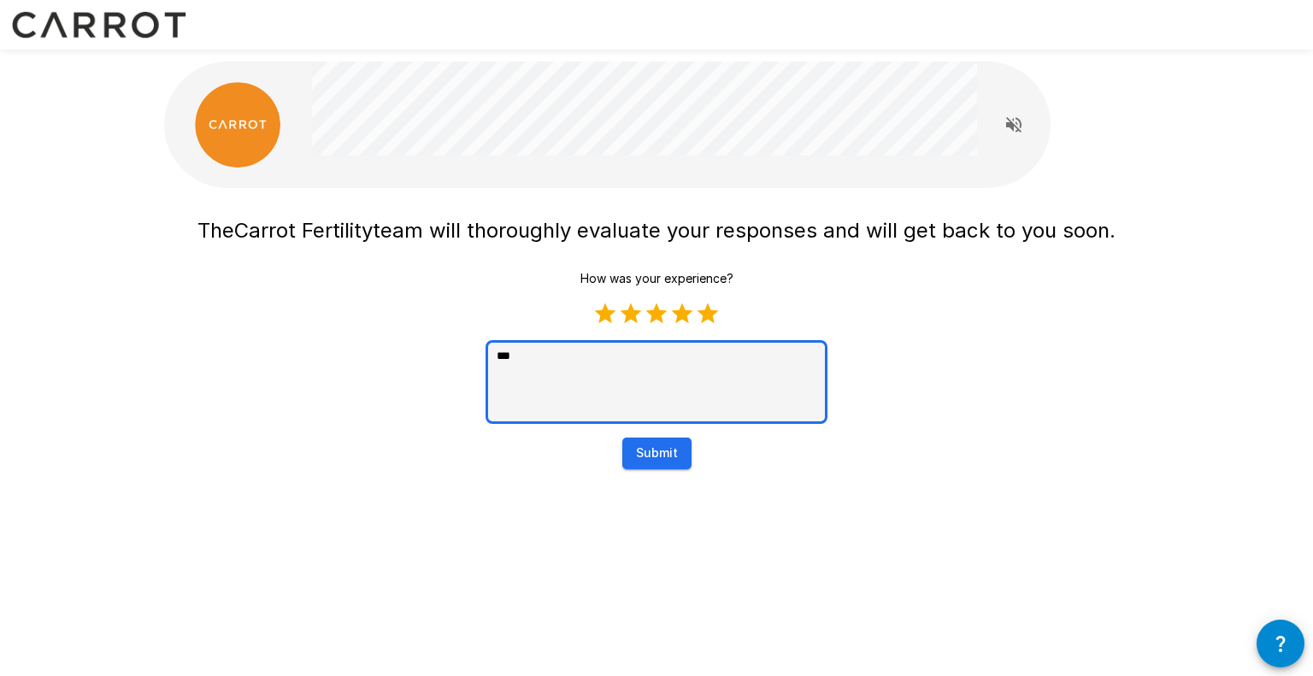
type textarea "****"
type textarea "*"
type textarea "*****"
type textarea "*"
type textarea "*****"
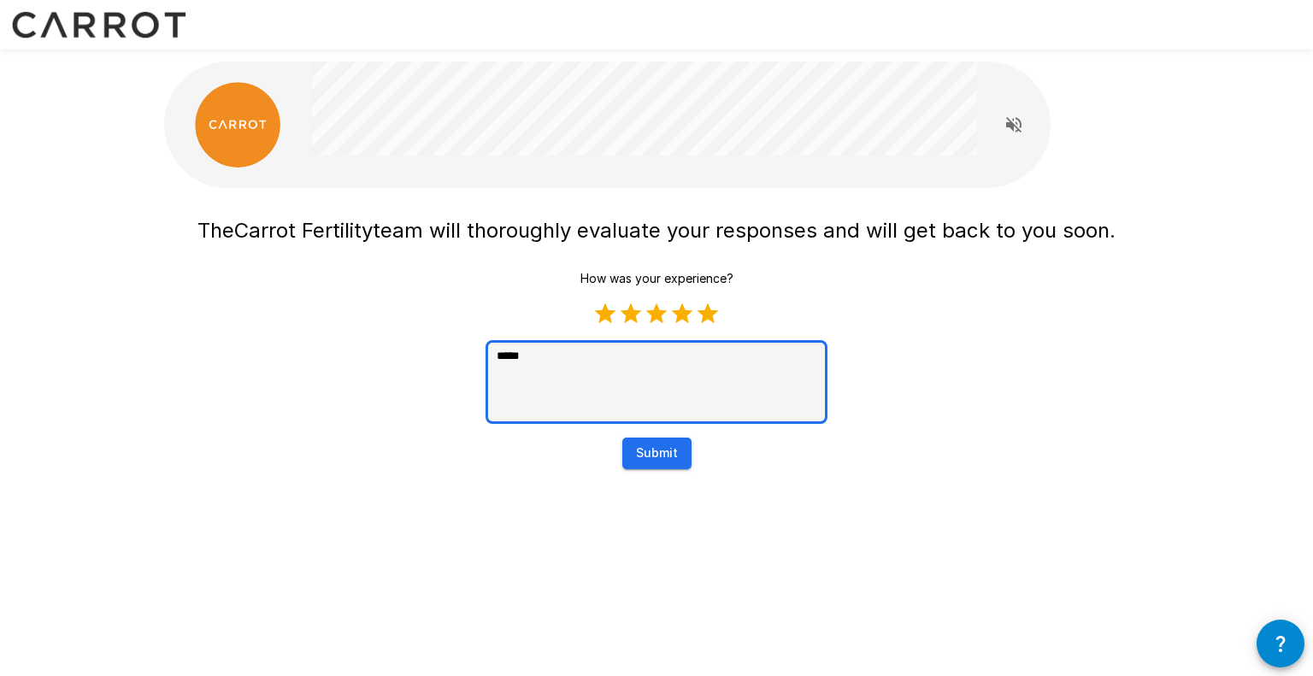
type textarea "*"
type textarea "*******"
type textarea "*"
type textarea "********"
type textarea "*"
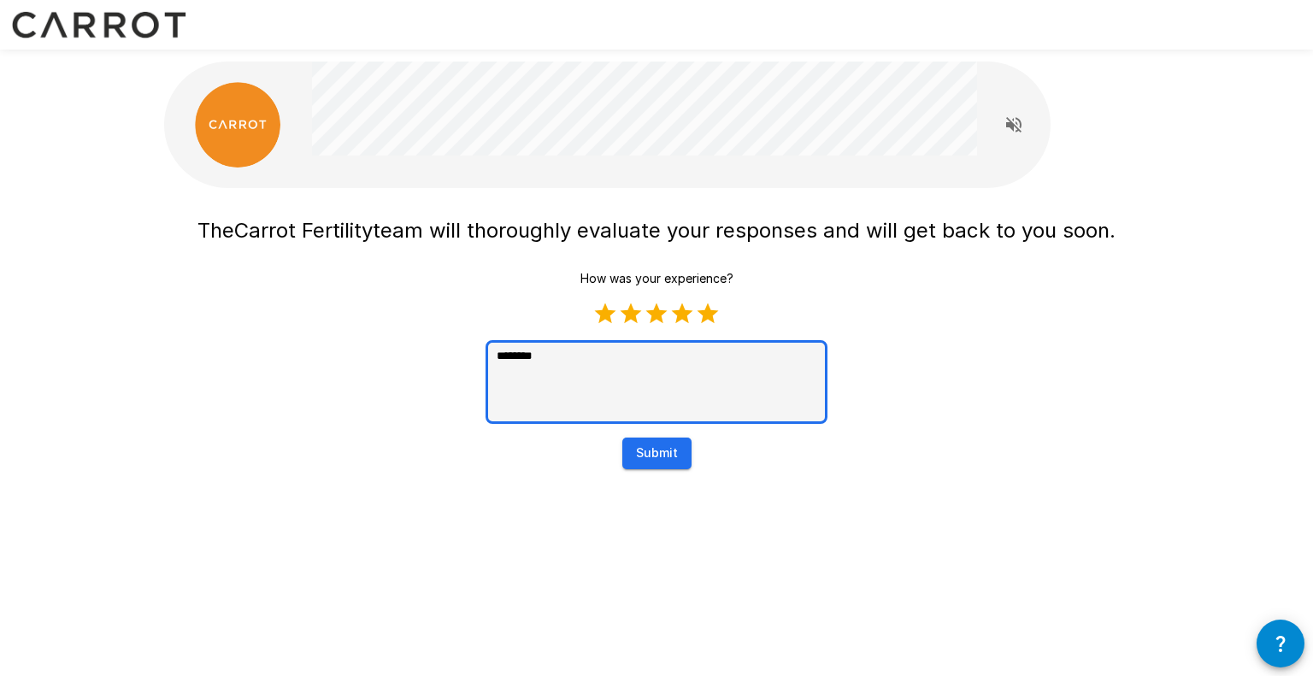
type textarea "*********"
type textarea "*"
type textarea "**********"
type textarea "*"
type textarea "**********"
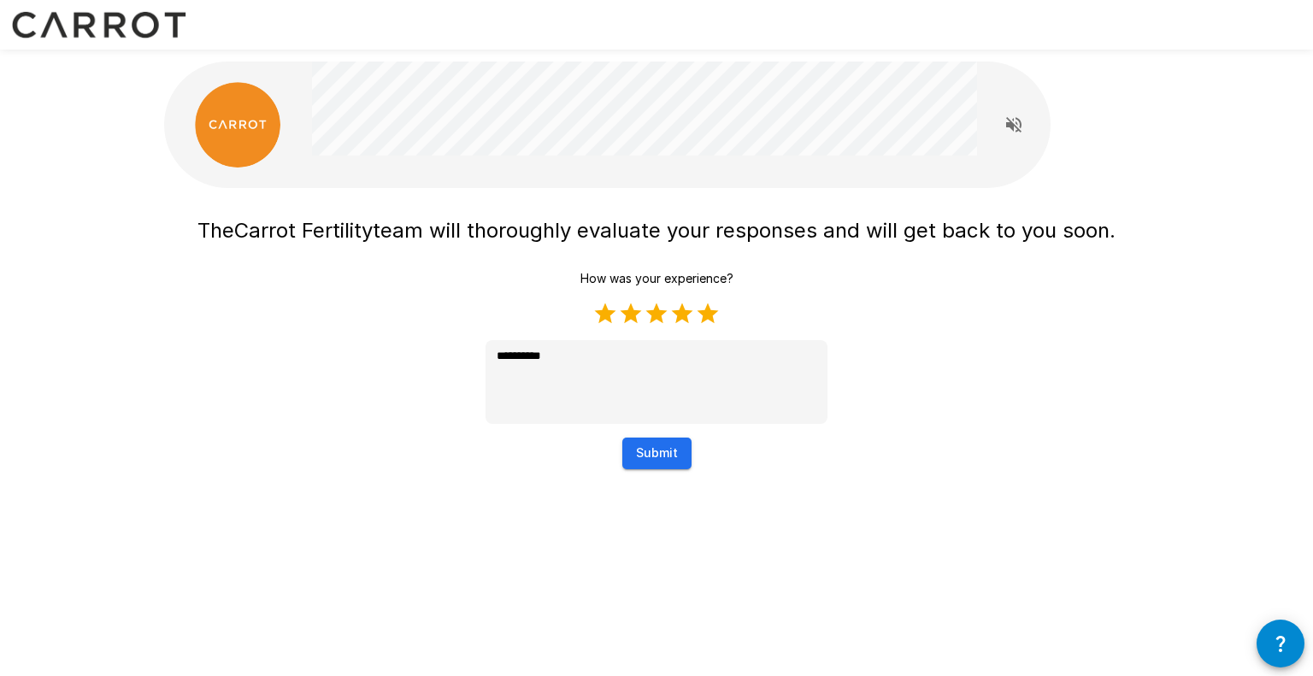
type textarea "*"
click at [649, 452] on button "Submit" at bounding box center [656, 454] width 69 height 32
